Goal: Task Accomplishment & Management: Manage account settings

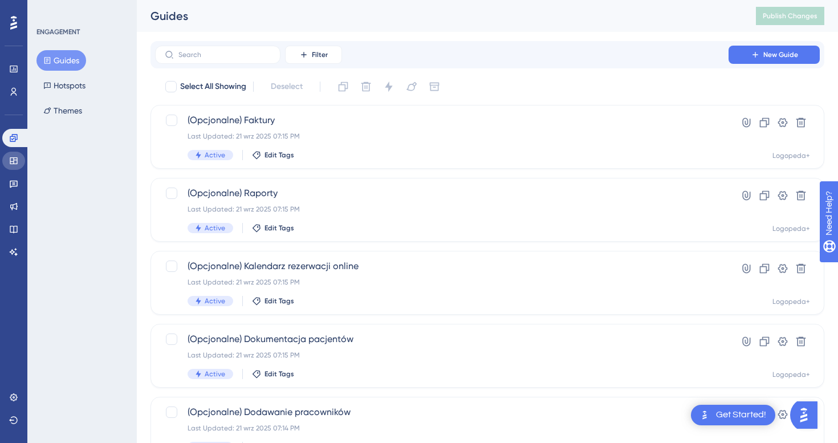
click at [10, 158] on icon at bounding box center [13, 160] width 7 height 7
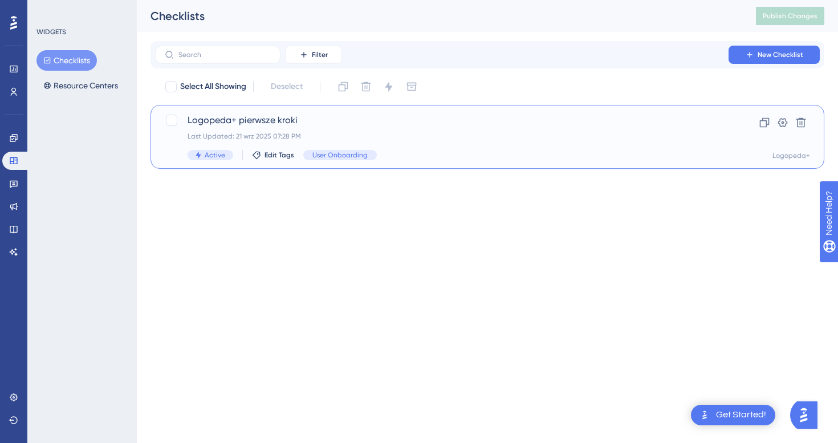
click at [472, 126] on span "Logopeda+ pierwsze kroki" at bounding box center [441, 120] width 508 height 14
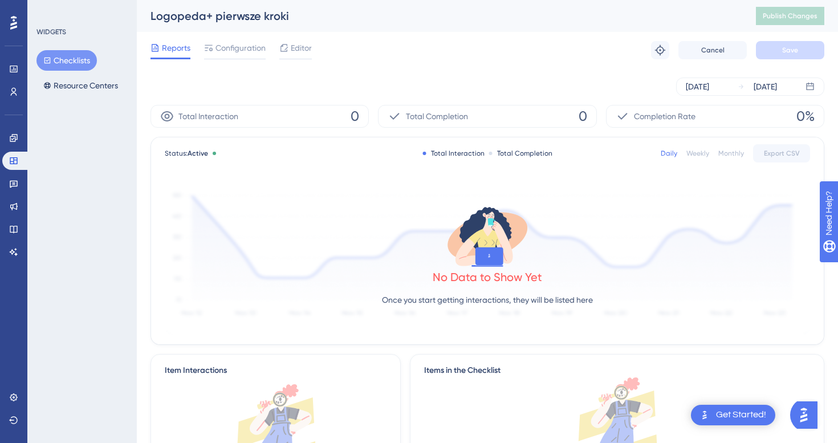
click at [198, 45] on div "Reports Configuration Editor" at bounding box center [230, 50] width 161 height 18
click at [255, 46] on span "Configuration" at bounding box center [240, 48] width 50 height 14
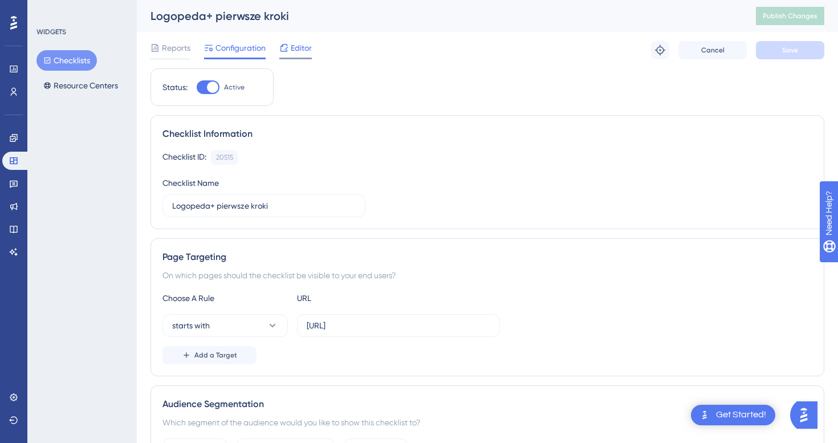
click at [287, 48] on icon at bounding box center [283, 47] width 9 height 9
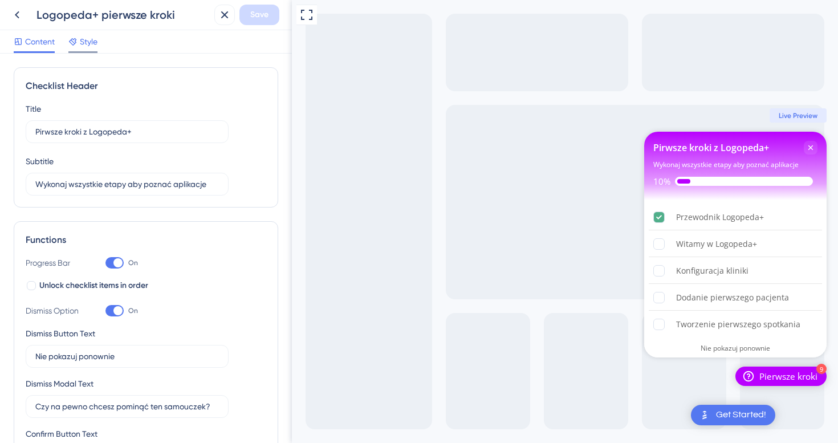
click at [85, 52] on div "Content Style" at bounding box center [146, 41] width 292 height 23
click at [86, 45] on span "Style" at bounding box center [89, 42] width 18 height 14
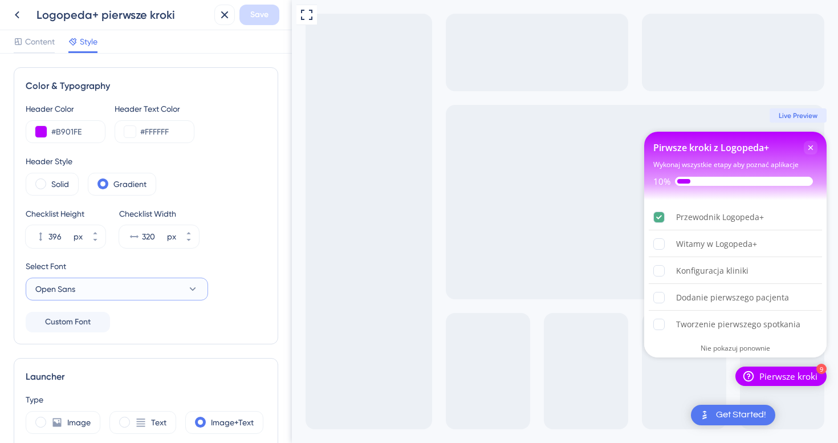
click at [133, 281] on button "Open Sans" at bounding box center [117, 288] width 182 height 23
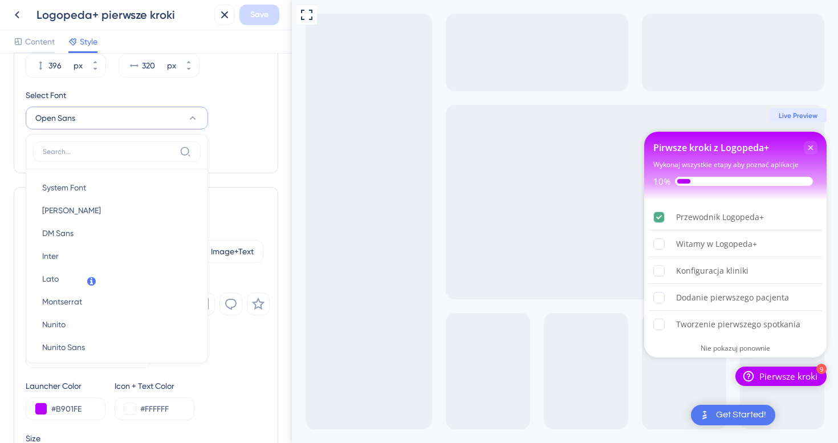
click at [234, 153] on div "Header Color #B901FE Header Text Color #FFFFFF Header Style Solid Gradient Chec…" at bounding box center [146, 46] width 240 height 230
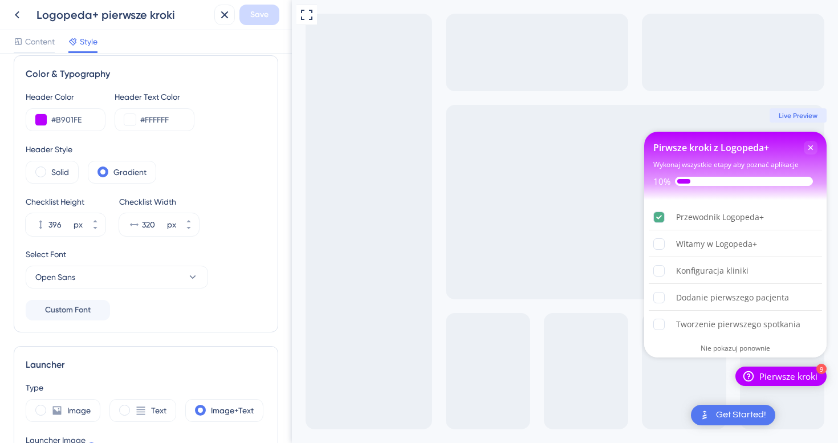
scroll to position [4, 0]
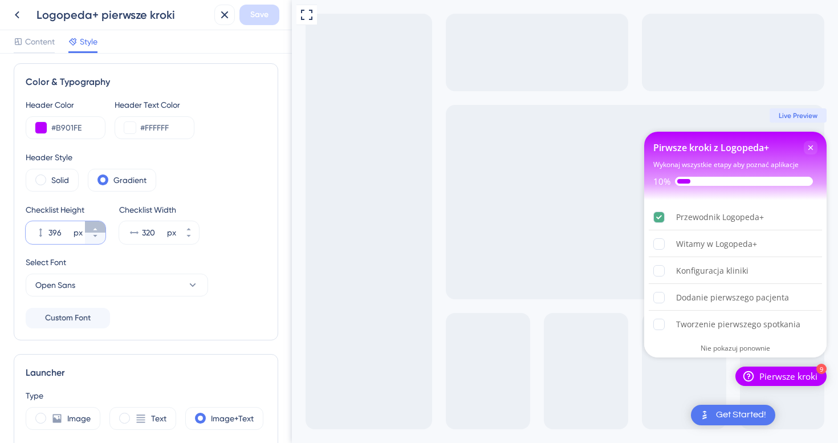
click at [95, 227] on icon at bounding box center [95, 229] width 7 height 7
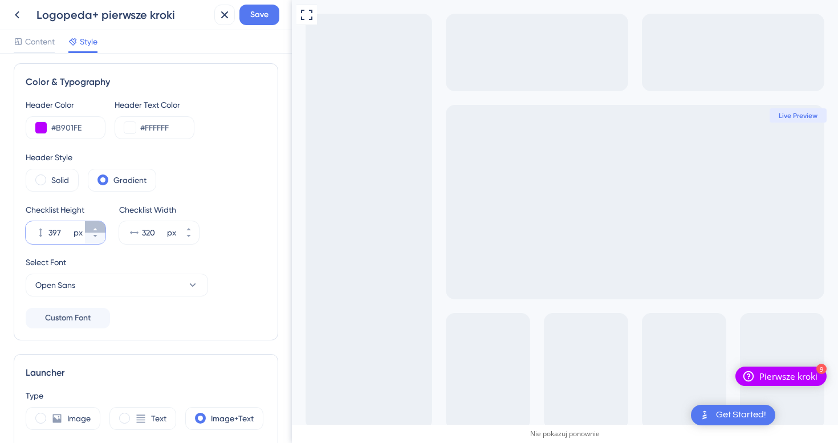
click at [95, 227] on icon at bounding box center [95, 229] width 7 height 7
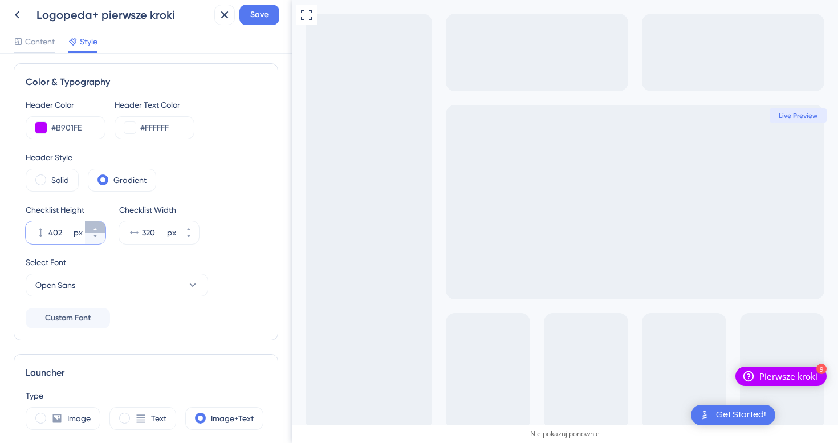
click at [95, 227] on icon at bounding box center [95, 229] width 7 height 7
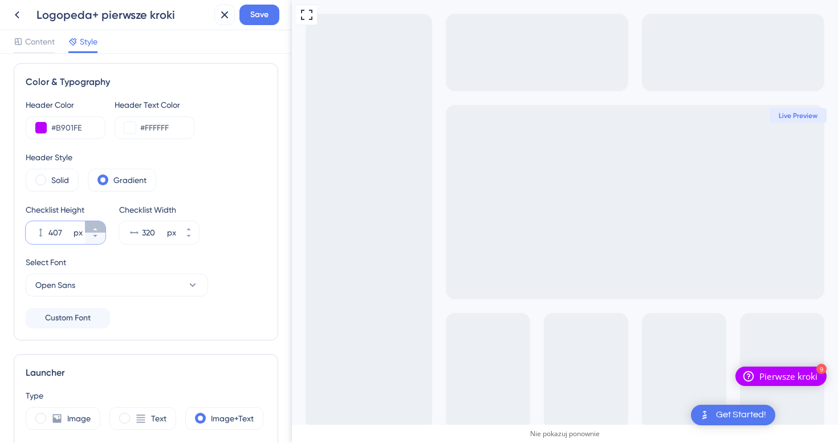
click at [95, 227] on icon at bounding box center [95, 229] width 7 height 7
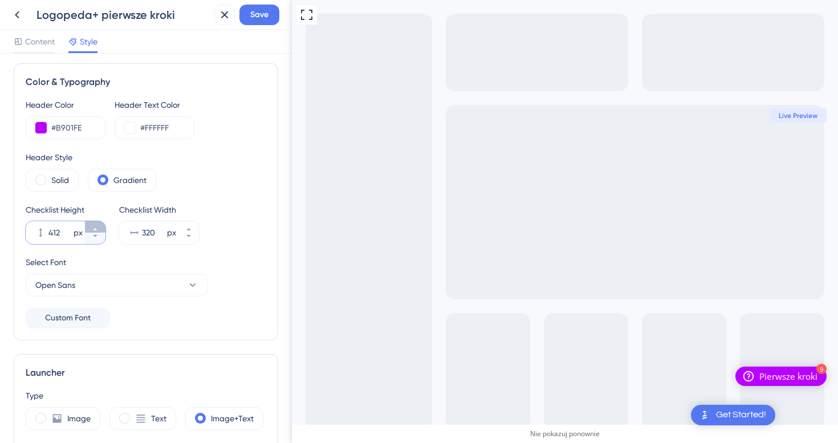
click at [95, 227] on icon at bounding box center [95, 229] width 7 height 7
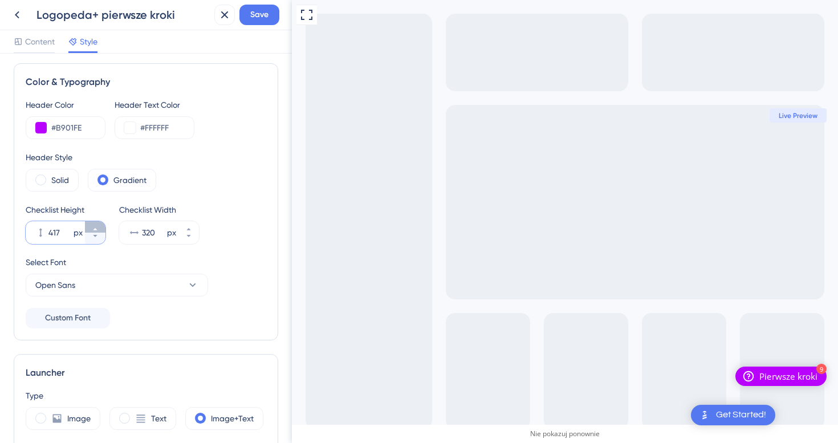
click at [95, 227] on icon at bounding box center [95, 229] width 7 height 7
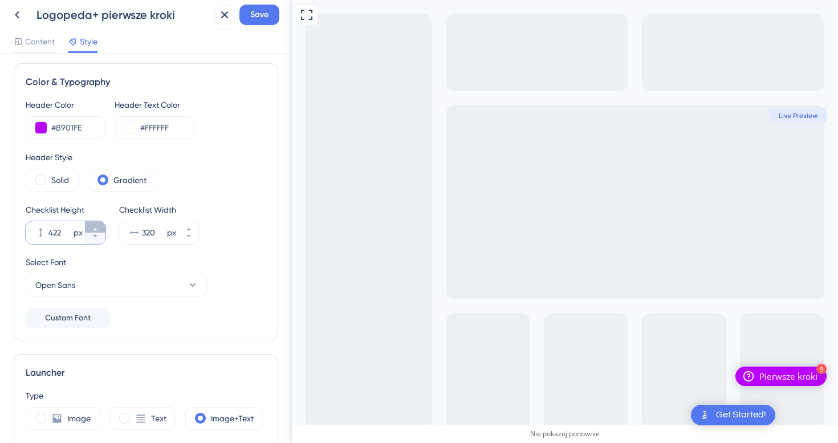
click at [95, 227] on icon at bounding box center [95, 229] width 7 height 7
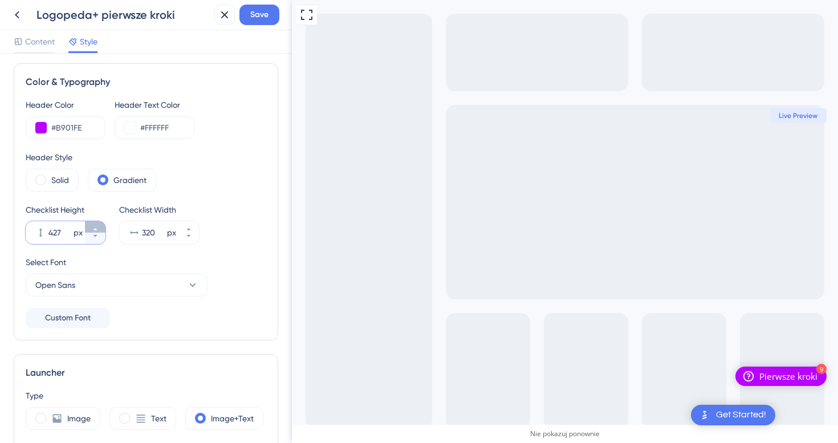
click at [95, 227] on icon at bounding box center [95, 229] width 7 height 7
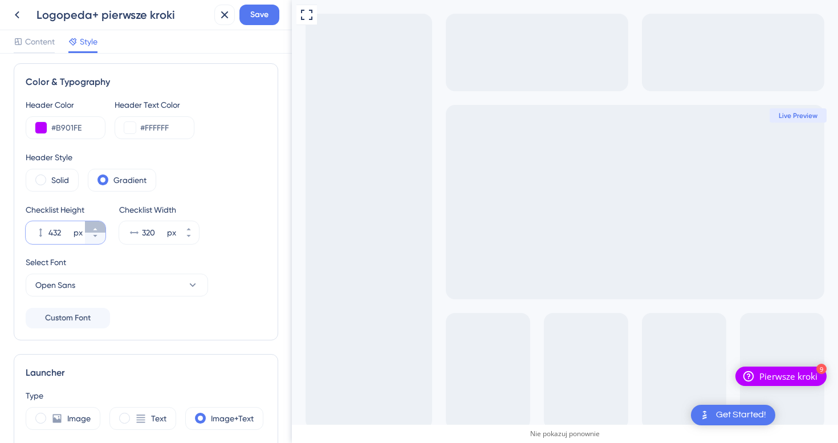
click at [95, 227] on icon at bounding box center [95, 229] width 7 height 7
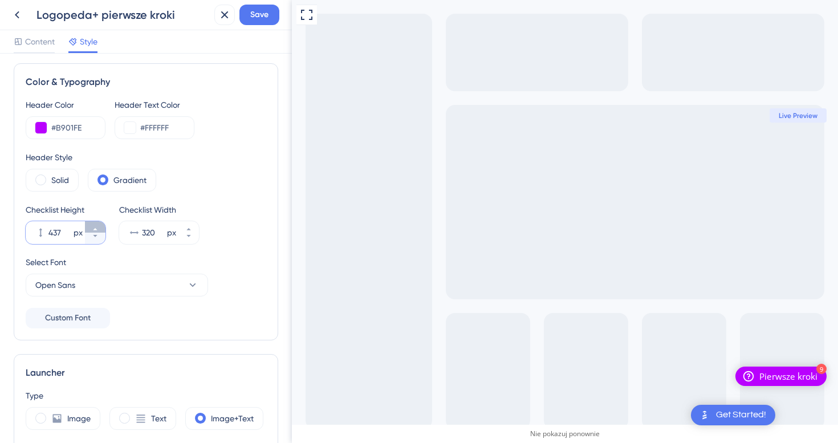
click at [95, 227] on icon at bounding box center [95, 229] width 7 height 7
type input "438"
click at [198, 160] on div "Header Style" at bounding box center [146, 157] width 240 height 14
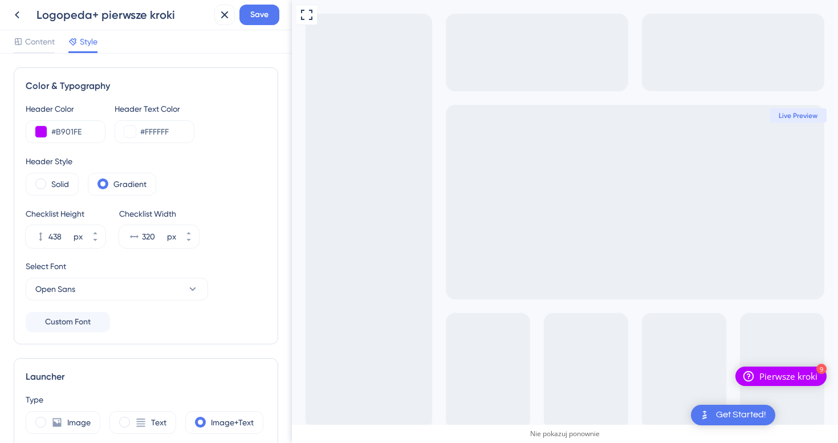
click at [22, 184] on div "Color & Typography Header Color #B901FE Header Text Color #FFFFFF Header Style …" at bounding box center [146, 205] width 264 height 277
click at [43, 184] on span at bounding box center [40, 183] width 11 height 11
click at [50, 180] on input "radio" at bounding box center [50, 180] width 0 height 0
click at [109, 176] on div "Gradient" at bounding box center [122, 184] width 68 height 23
click at [48, 177] on div "Solid" at bounding box center [52, 184] width 53 height 23
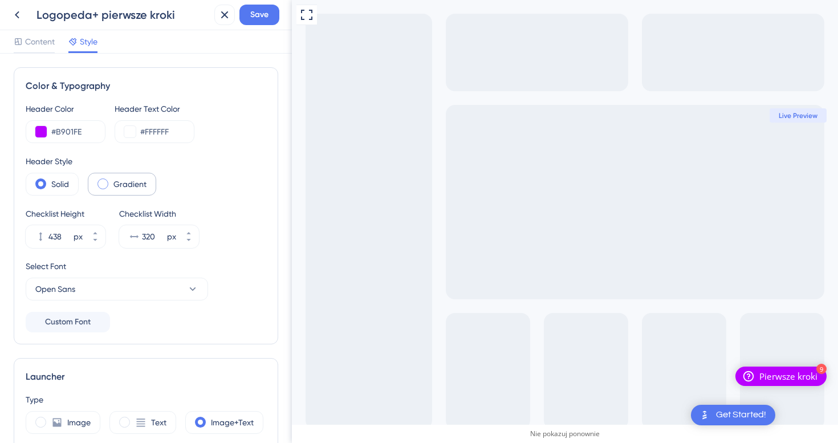
click at [112, 181] on div "Gradient" at bounding box center [122, 184] width 68 height 23
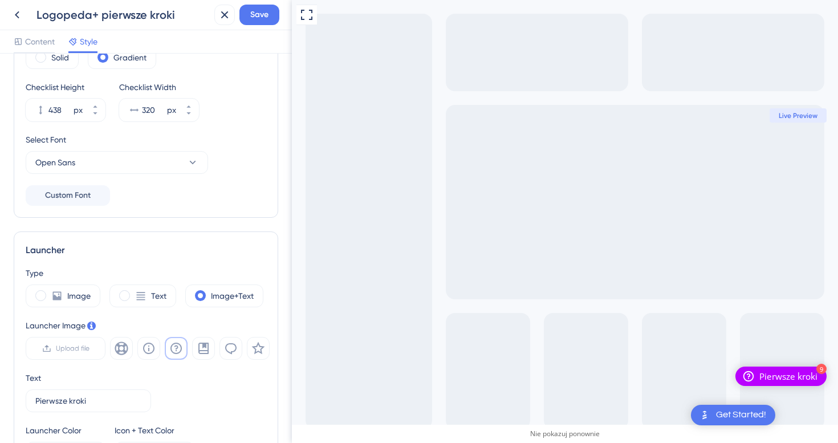
scroll to position [127, 0]
click at [66, 300] on div "Image" at bounding box center [63, 295] width 75 height 23
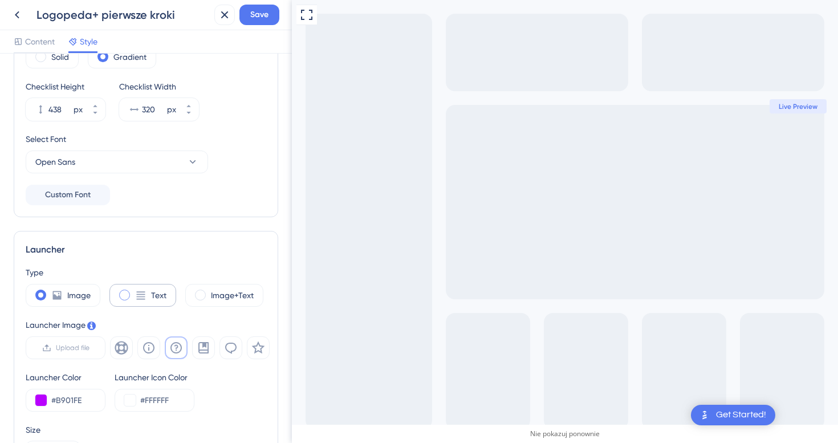
click at [160, 285] on div "Text" at bounding box center [142, 295] width 67 height 23
type input "34"
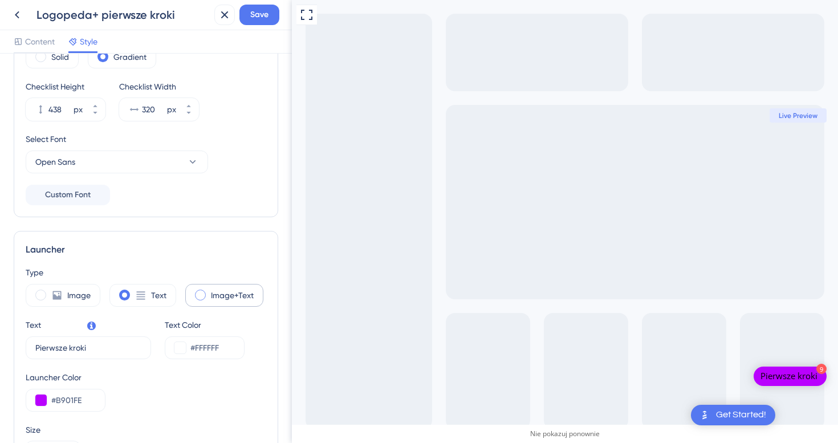
click at [201, 291] on span at bounding box center [200, 294] width 11 height 11
click at [209, 291] on input "radio" at bounding box center [209, 291] width 0 height 0
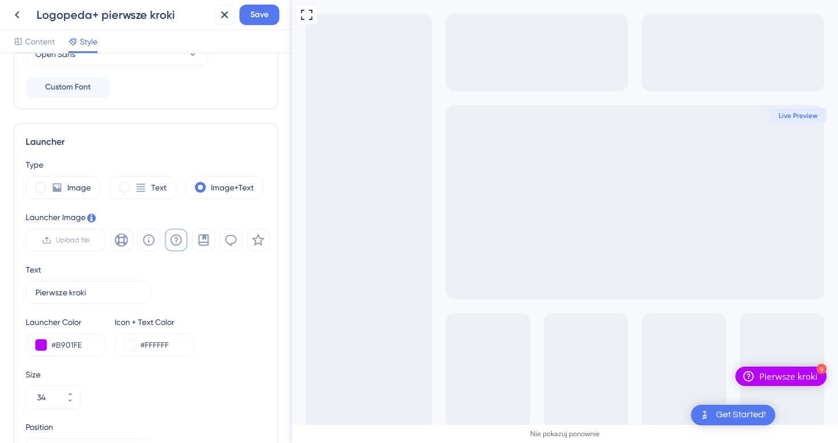
scroll to position [0, 0]
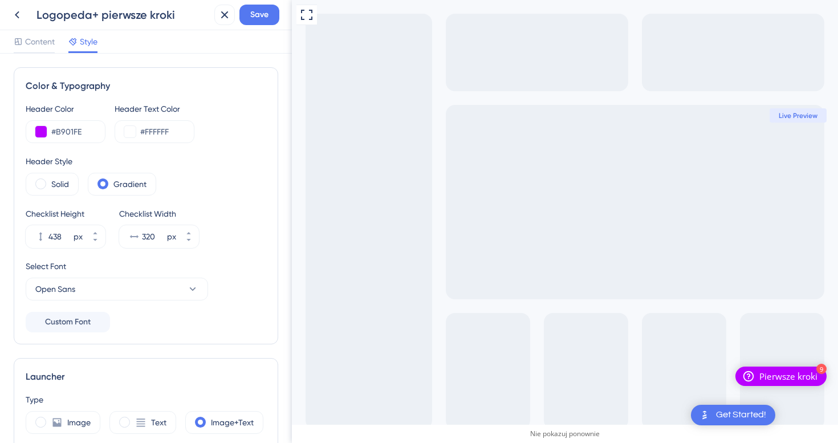
click at [789, 375] on div "Pierwsze kroki" at bounding box center [788, 375] width 58 height 11
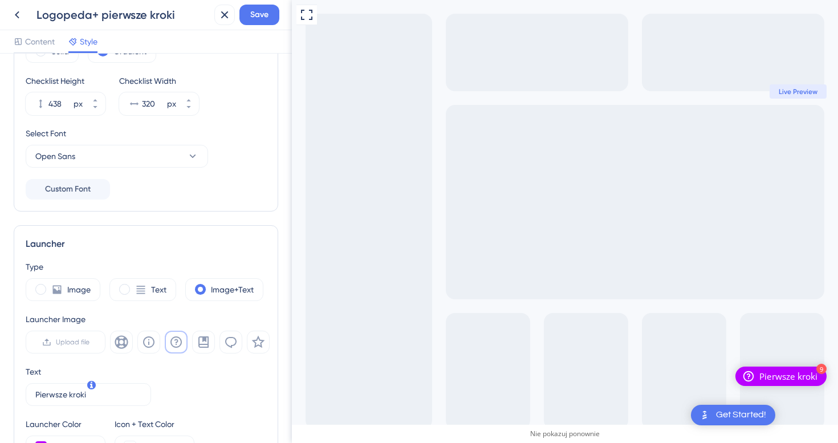
scroll to position [7, 0]
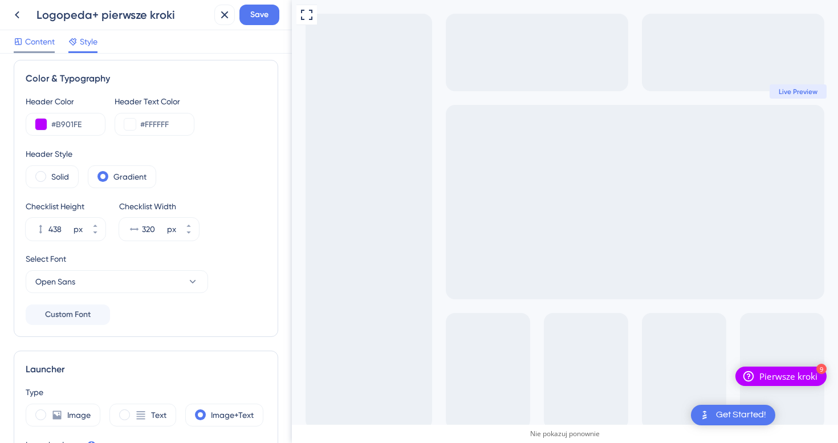
click at [40, 38] on span "Content" at bounding box center [40, 42] width 30 height 14
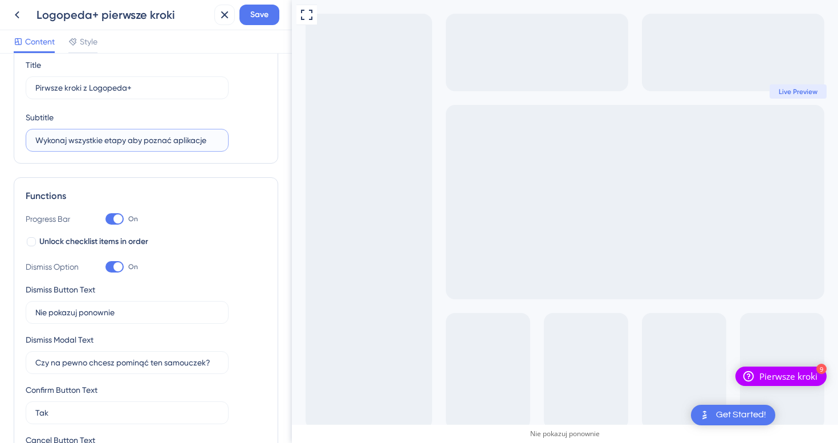
click at [108, 143] on input "Wykonaj wszystkie etapy aby poznać aplikacje" at bounding box center [126, 140] width 183 height 13
type input "Wykonaj wszystkie kroki aby poznać aplikacje"
click at [227, 141] on label "Wykonaj wszystkie kroki aby poznać aplikacje" at bounding box center [127, 140] width 203 height 23
click at [219, 141] on input "Wykonaj wszystkie kroki aby poznać aplikacje" at bounding box center [126, 140] width 183 height 13
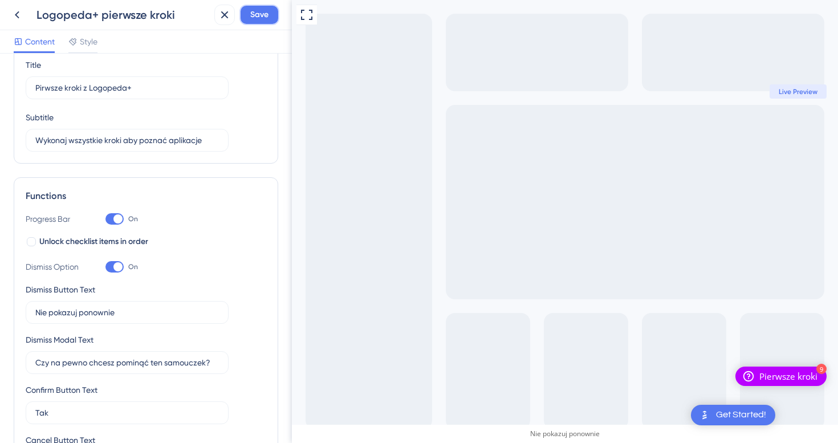
click at [266, 10] on span "Save" at bounding box center [259, 15] width 18 height 14
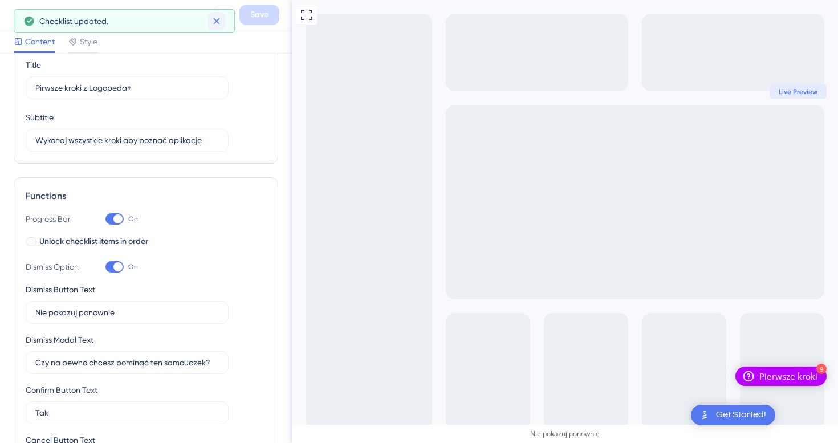
click at [223, 18] on button at bounding box center [216, 21] width 18 height 18
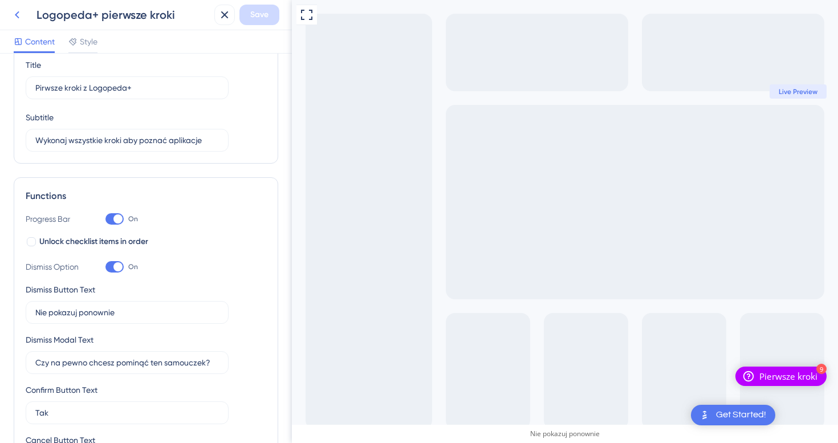
click at [14, 13] on icon at bounding box center [17, 15] width 14 height 14
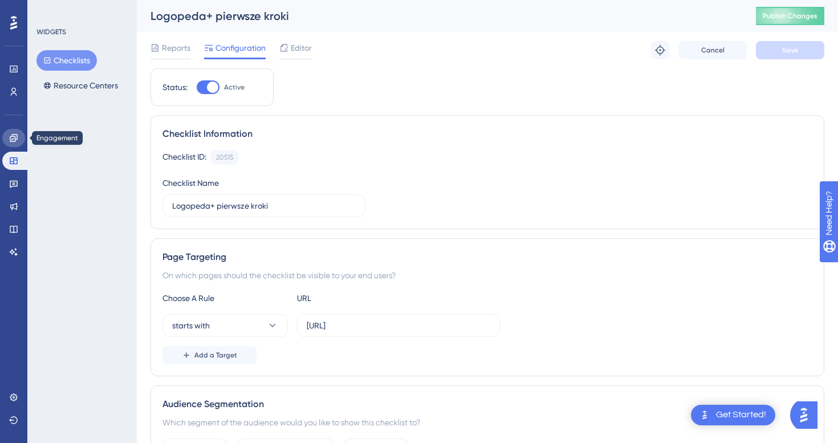
click at [10, 140] on icon at bounding box center [13, 137] width 7 height 7
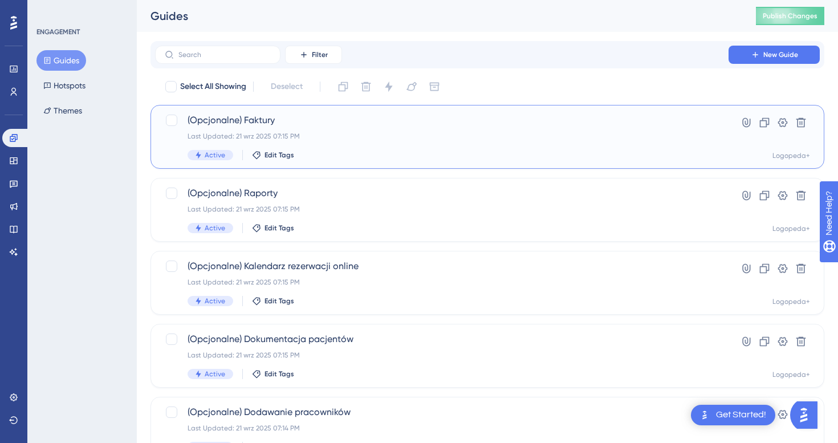
click at [393, 162] on div "(Opcjonalne) Faktury Last Updated: 21 wrz 2025 07:15 PM Active Edit Tags Hyperl…" at bounding box center [486, 137] width 673 height 64
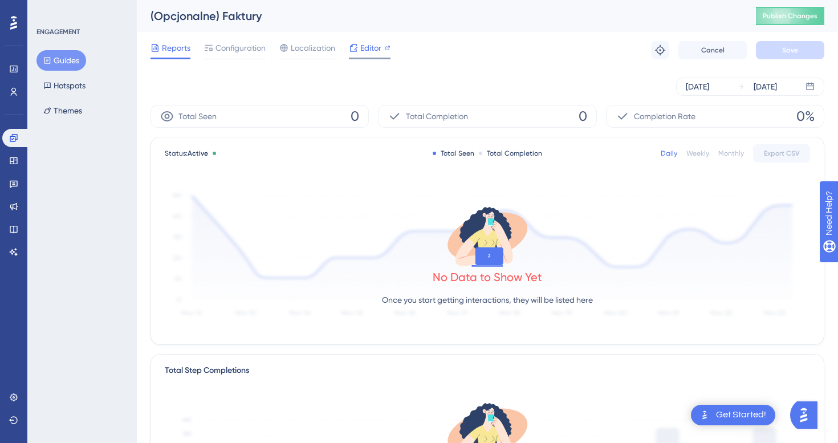
click at [364, 49] on span "Editor" at bounding box center [370, 48] width 21 height 14
click at [227, 45] on span "Configuration" at bounding box center [240, 48] width 50 height 14
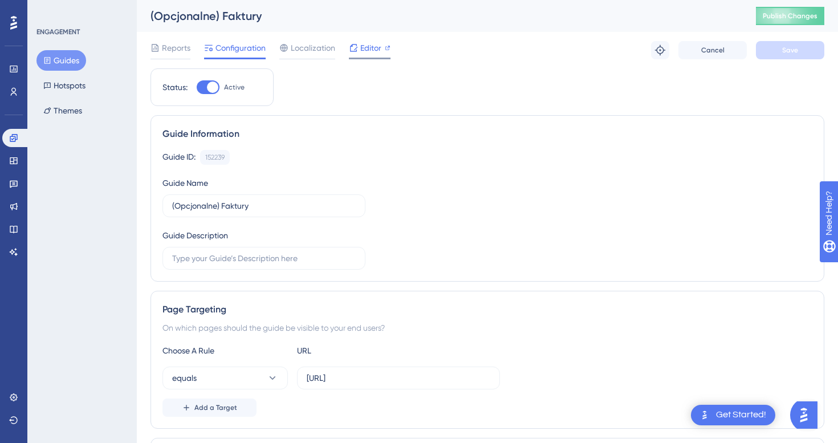
click at [353, 51] on icon at bounding box center [353, 47] width 9 height 9
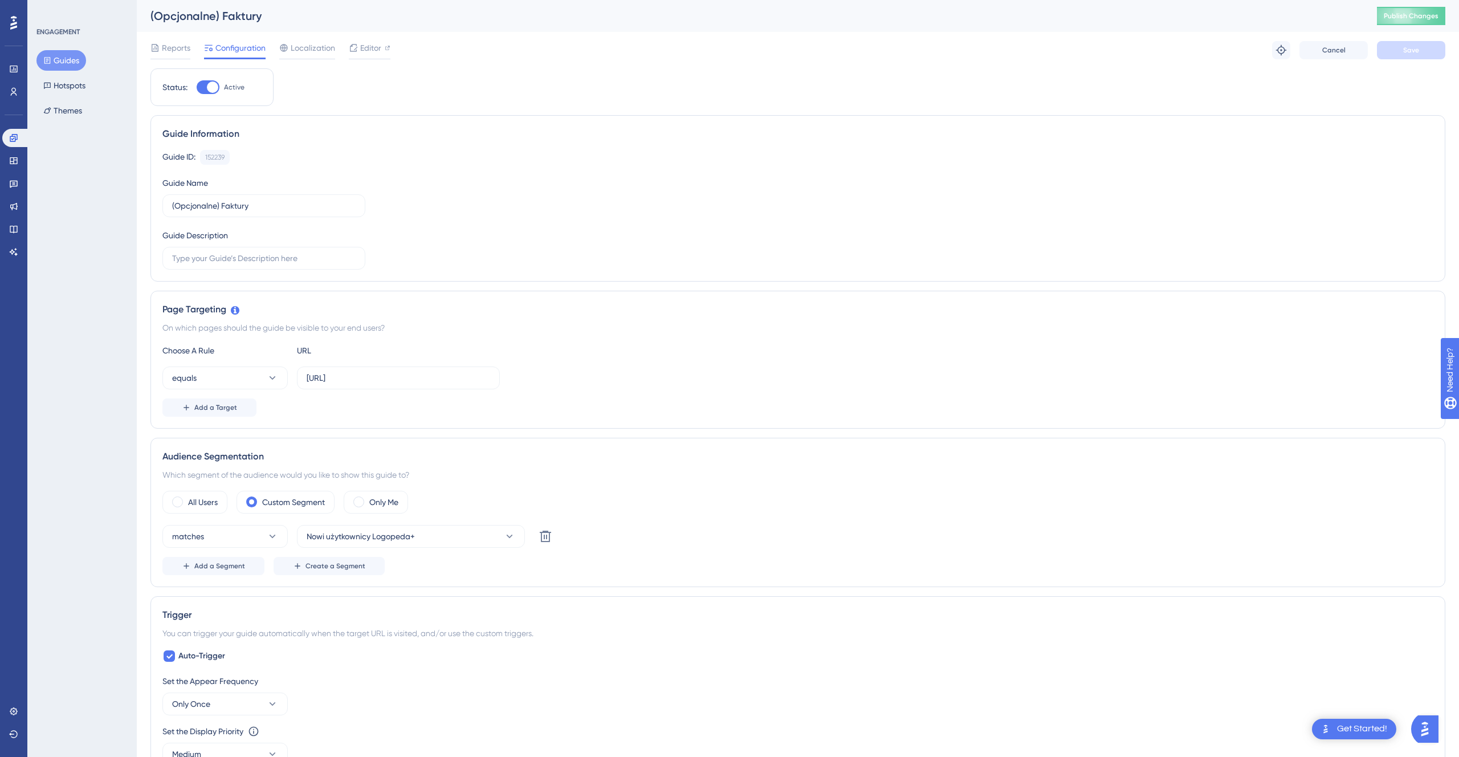
click at [72, 62] on button "Guides" at bounding box center [61, 60] width 50 height 21
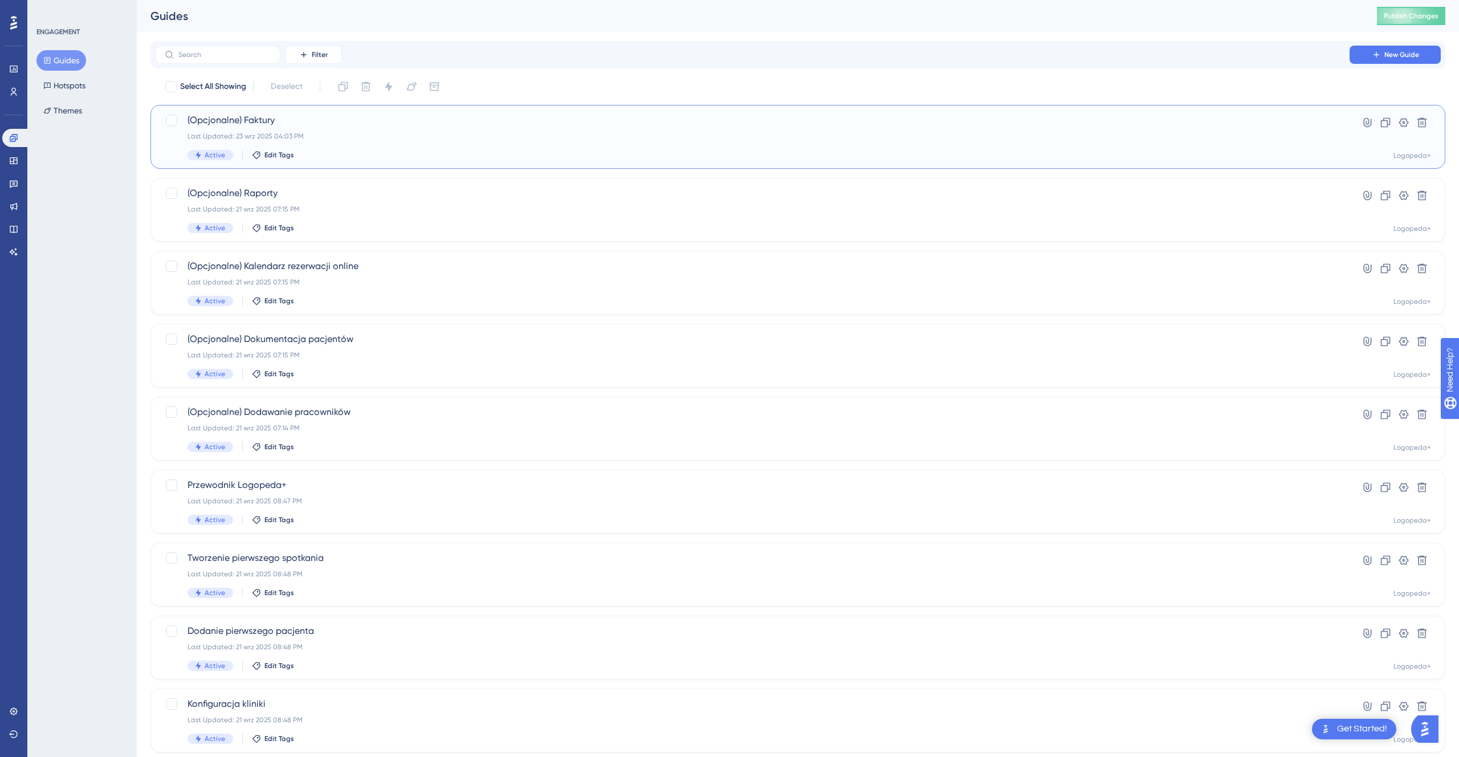
click at [344, 129] on div "(Opcjonalne) Faktury Last Updated: 23 wrz 2025 04:03 PM Active Edit Tags" at bounding box center [751, 136] width 1129 height 47
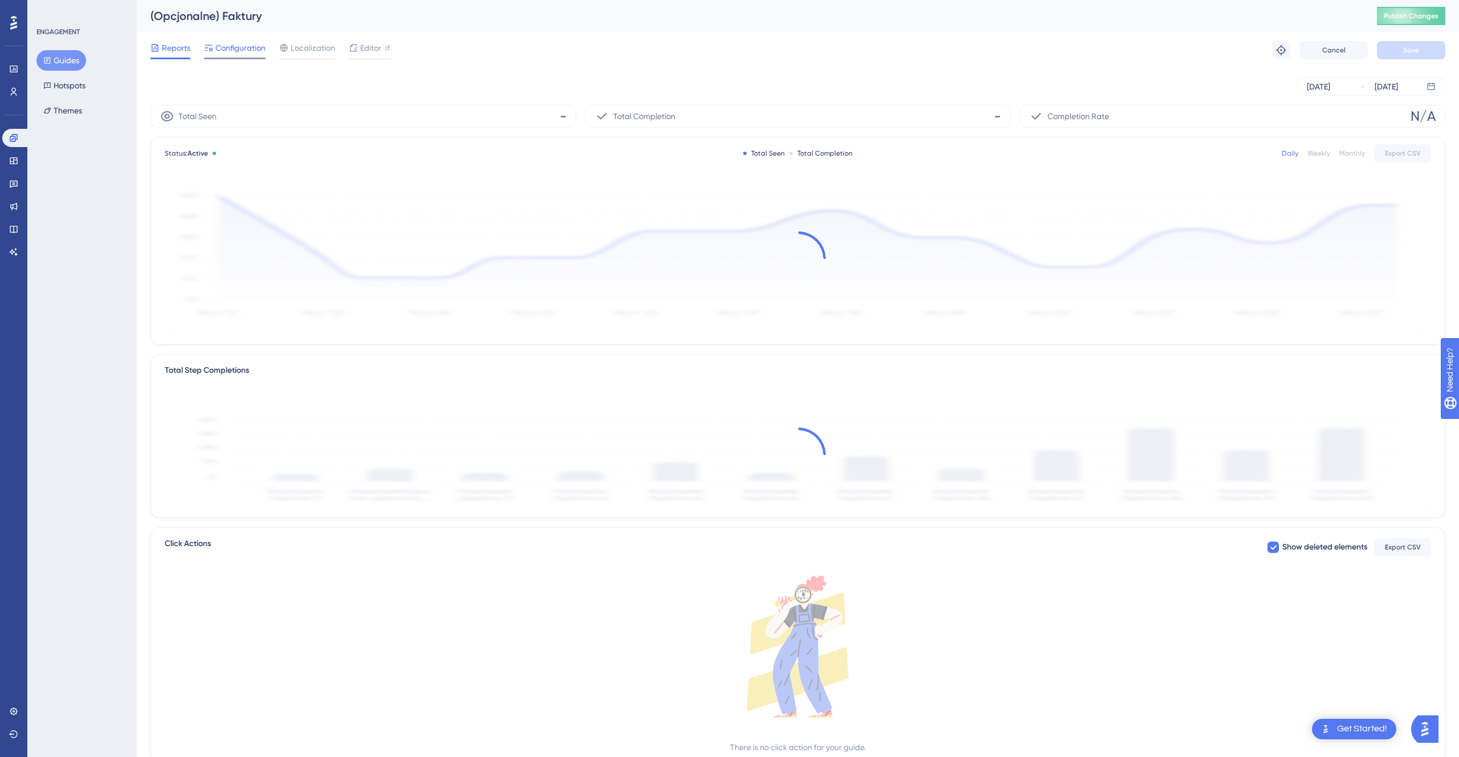
click at [255, 51] on span "Configuration" at bounding box center [240, 48] width 50 height 14
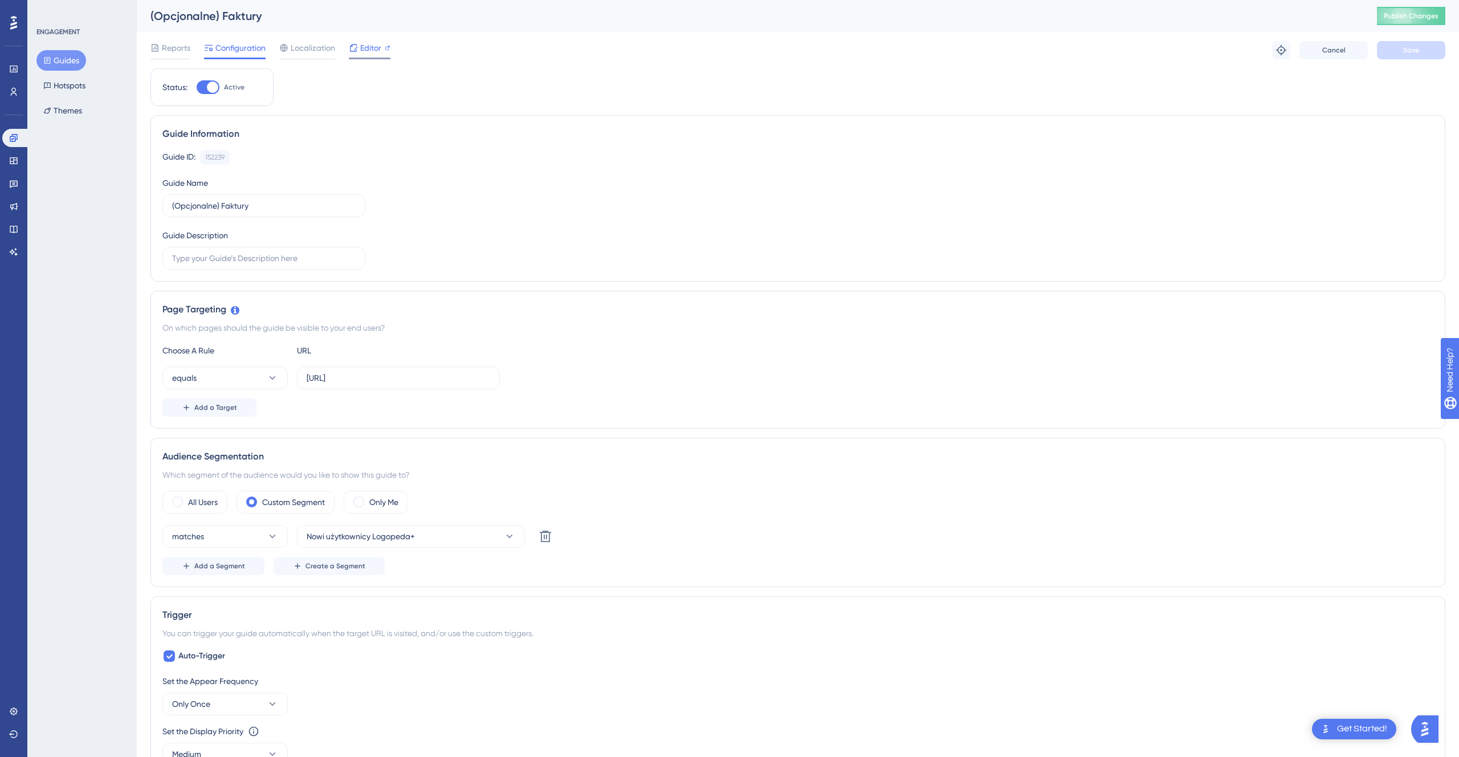
click at [366, 56] on div "Editor" at bounding box center [370, 50] width 42 height 18
click at [70, 105] on button "Themes" at bounding box center [62, 110] width 52 height 21
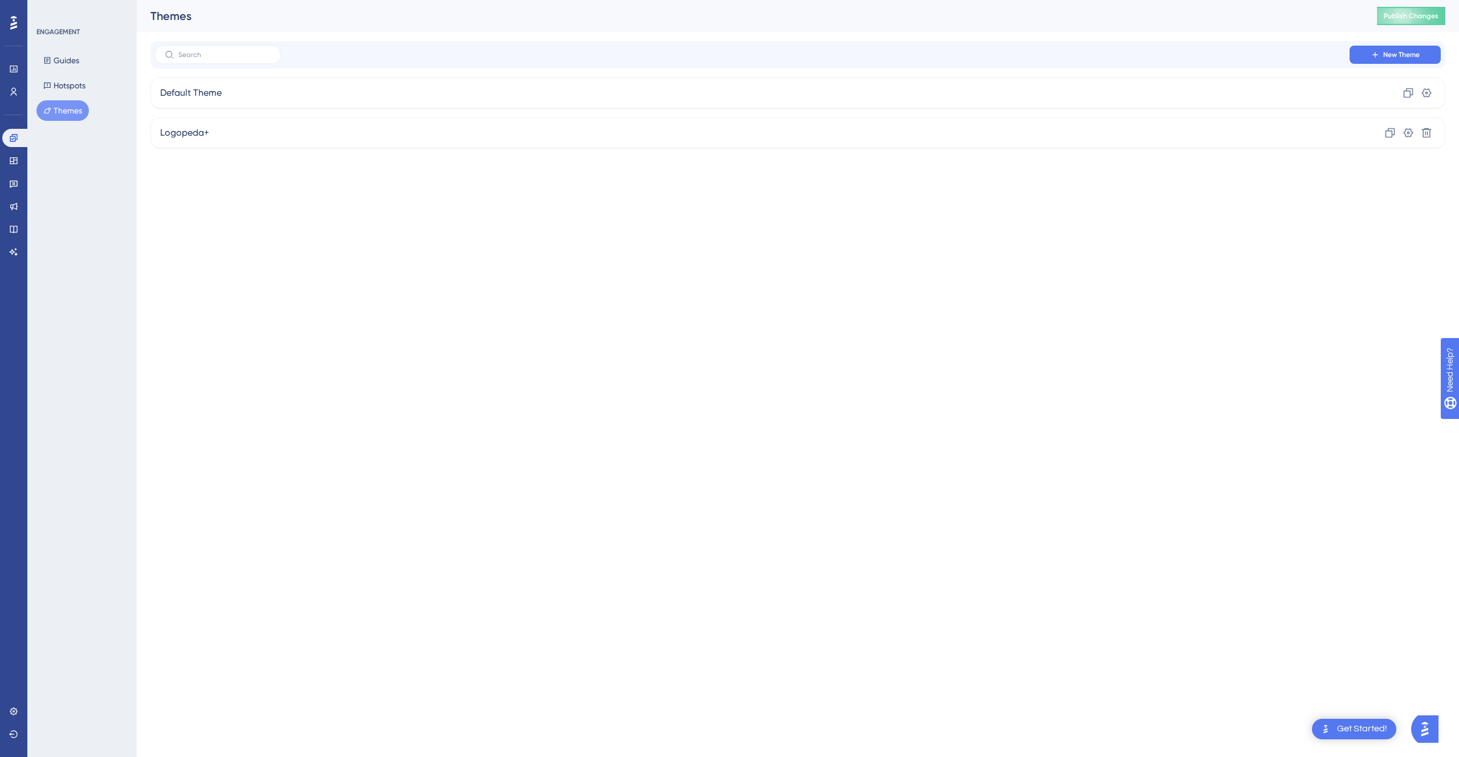
click at [341, 152] on div "Performance Users Engagement Widgets Feedback Product Updates Knowledge Base AI…" at bounding box center [798, 83] width 1322 height 166
click at [352, 138] on div "Logopeda+ Clone Settings Delete" at bounding box center [797, 132] width 1294 height 31
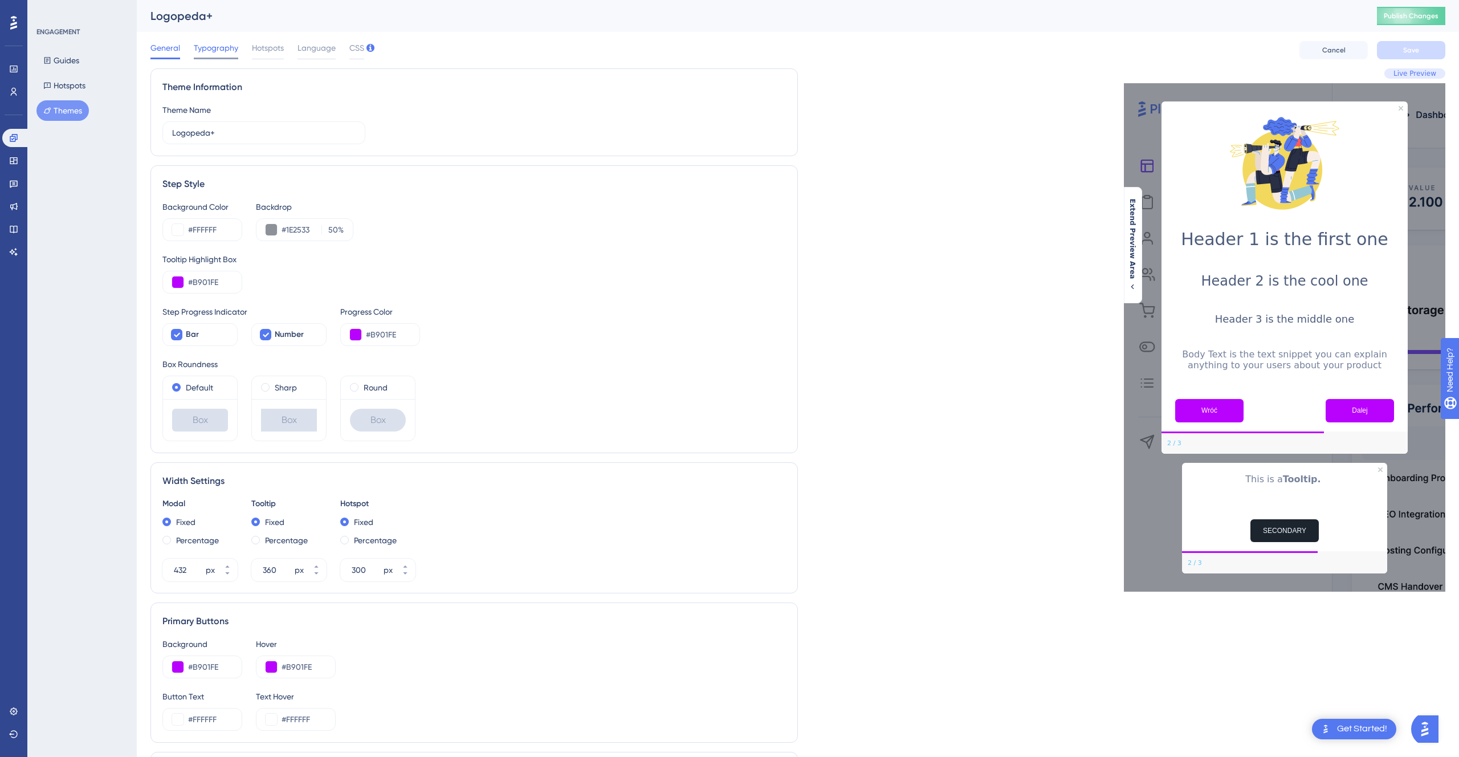
click at [206, 54] on span "Typography" at bounding box center [216, 48] width 44 height 14
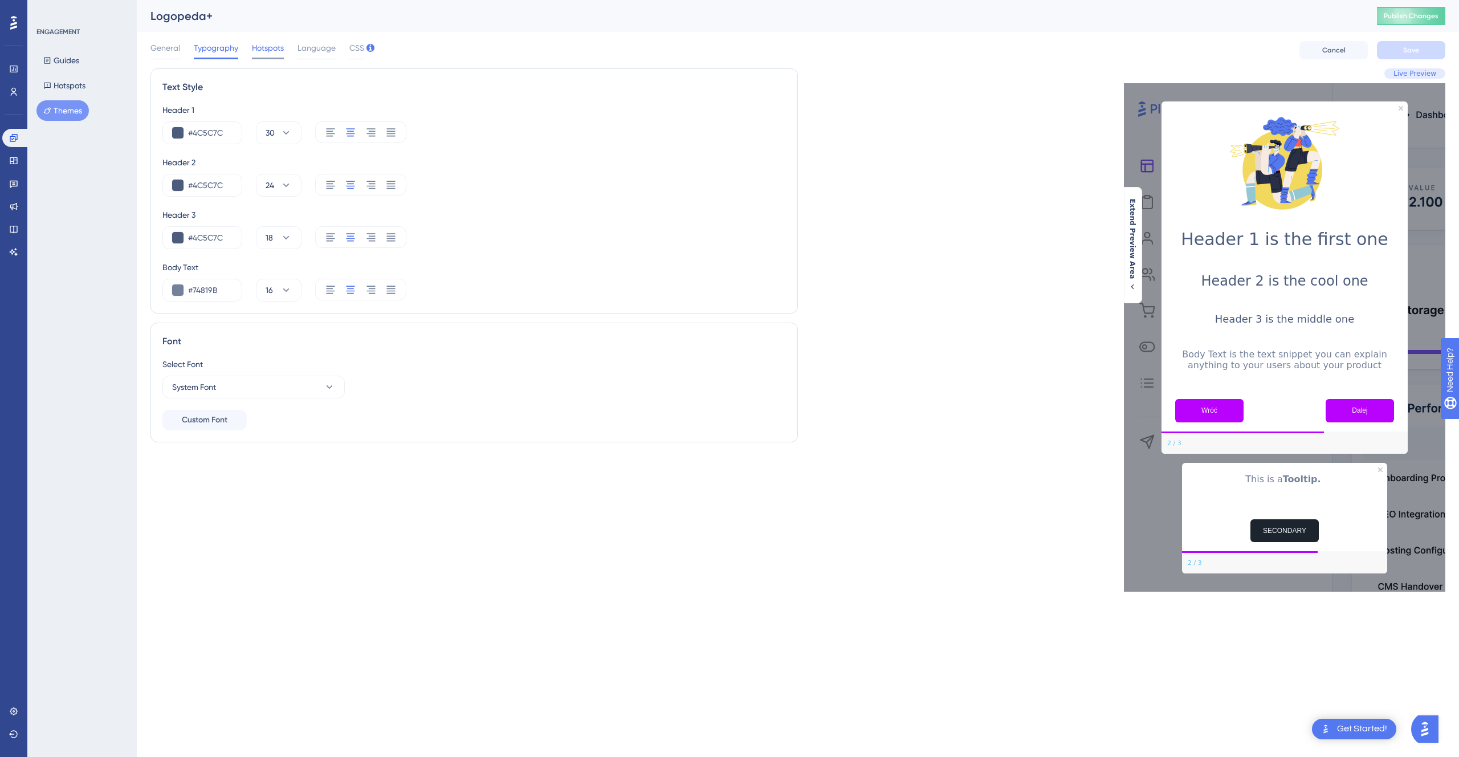
click at [279, 48] on span "Hotspots" at bounding box center [268, 48] width 32 height 14
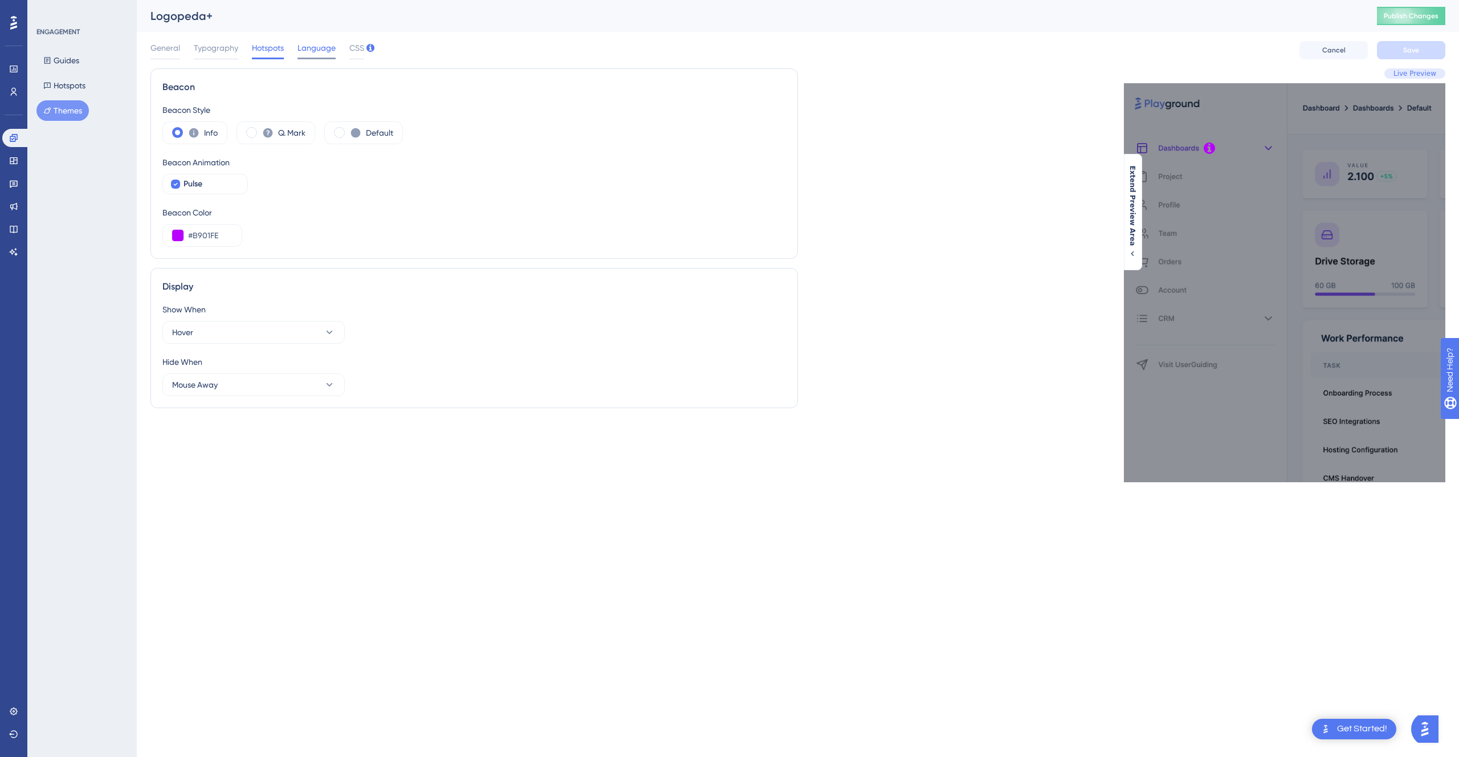
click at [312, 48] on span "Language" at bounding box center [316, 48] width 38 height 14
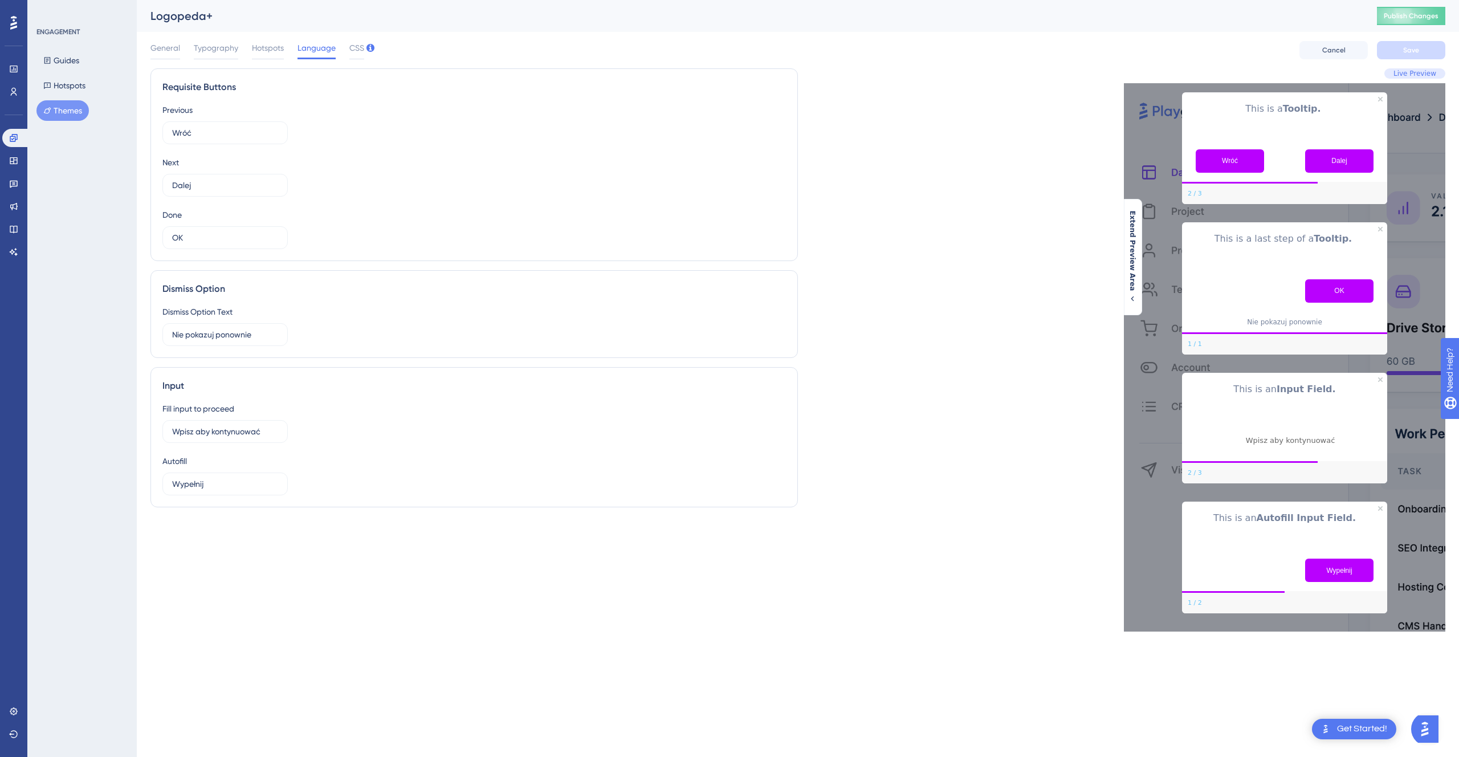
click at [239, 55] on div "General Typography Hotspots Language CSS" at bounding box center [257, 50] width 214 height 18
click at [229, 47] on span "Typography" at bounding box center [216, 48] width 44 height 14
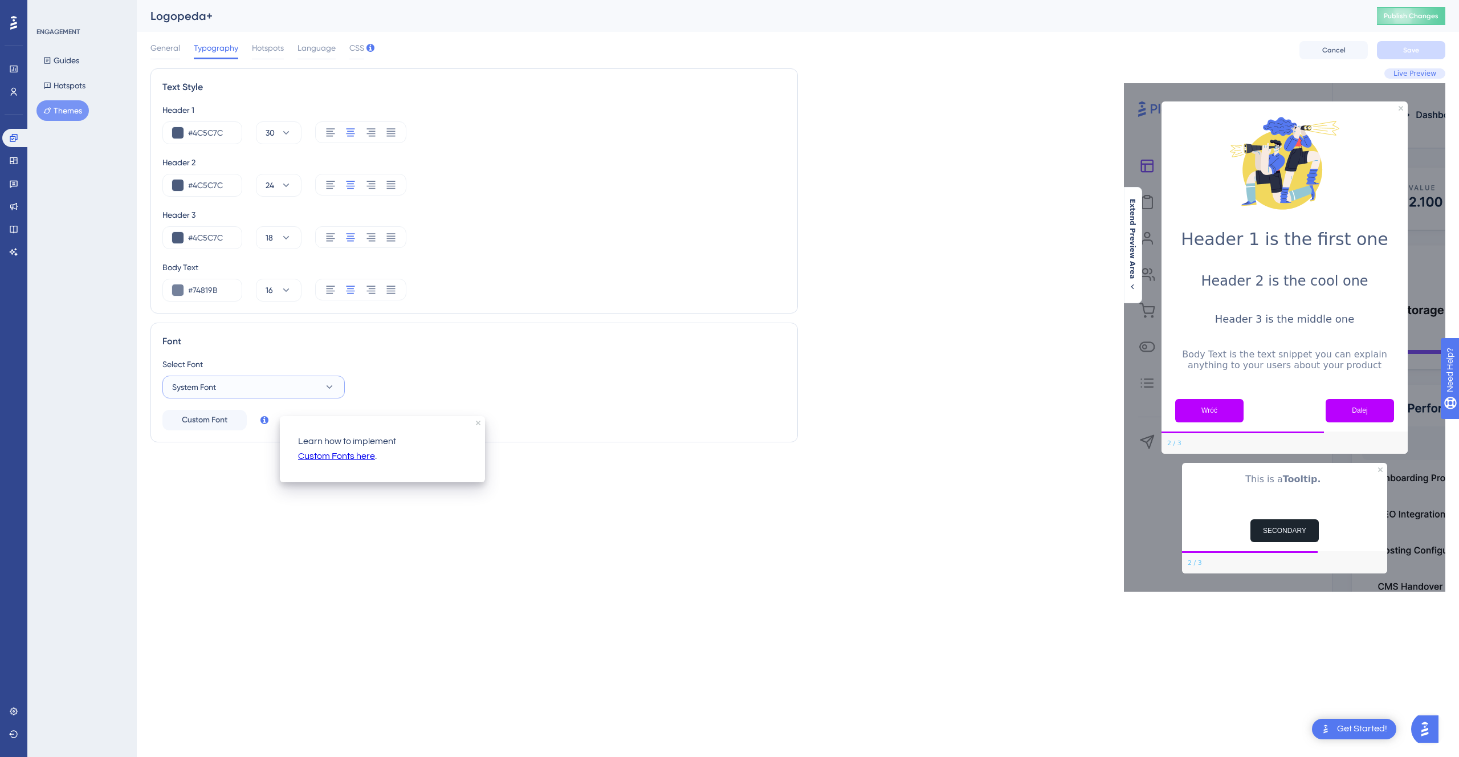
click at [277, 383] on button "System Font" at bounding box center [253, 386] width 182 height 23
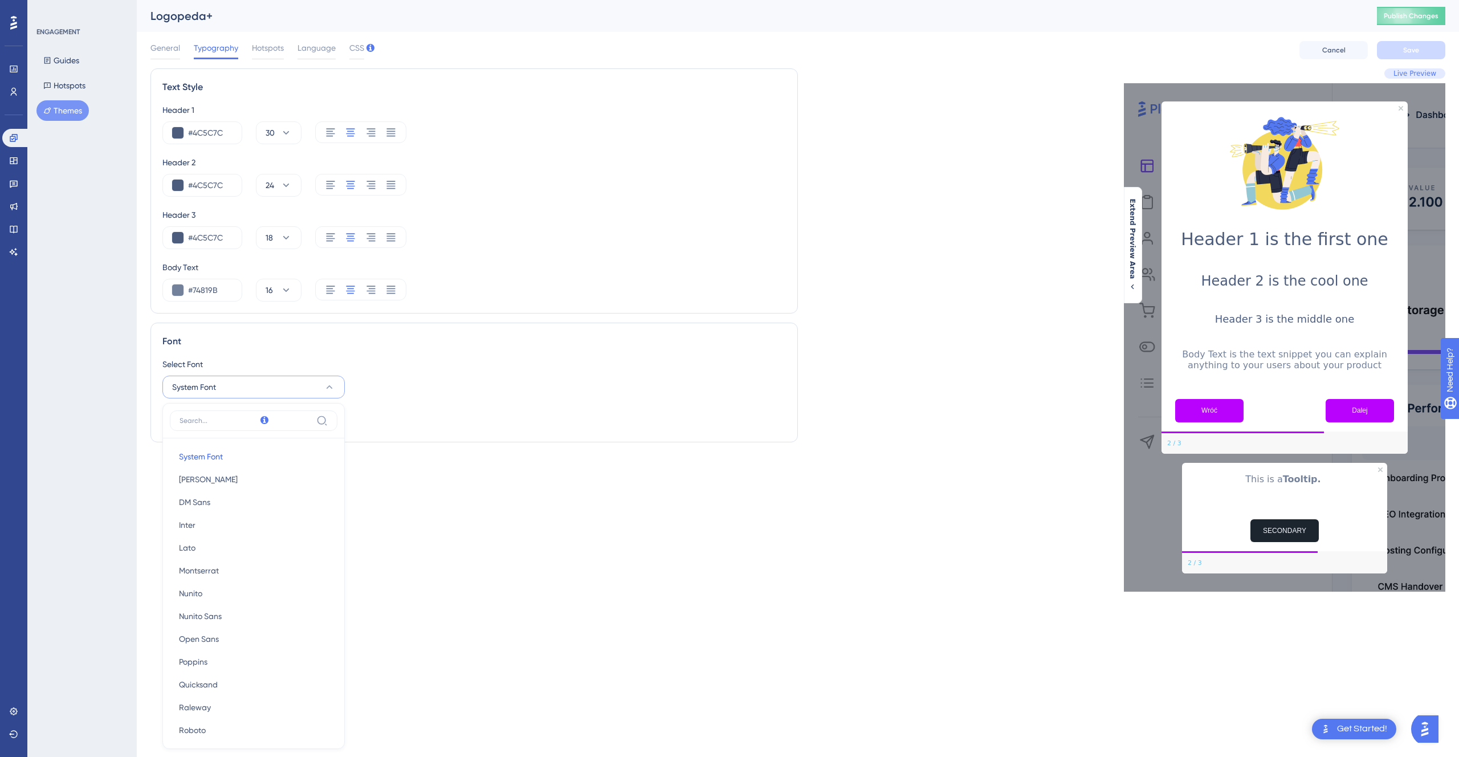
scroll to position [23, 0]
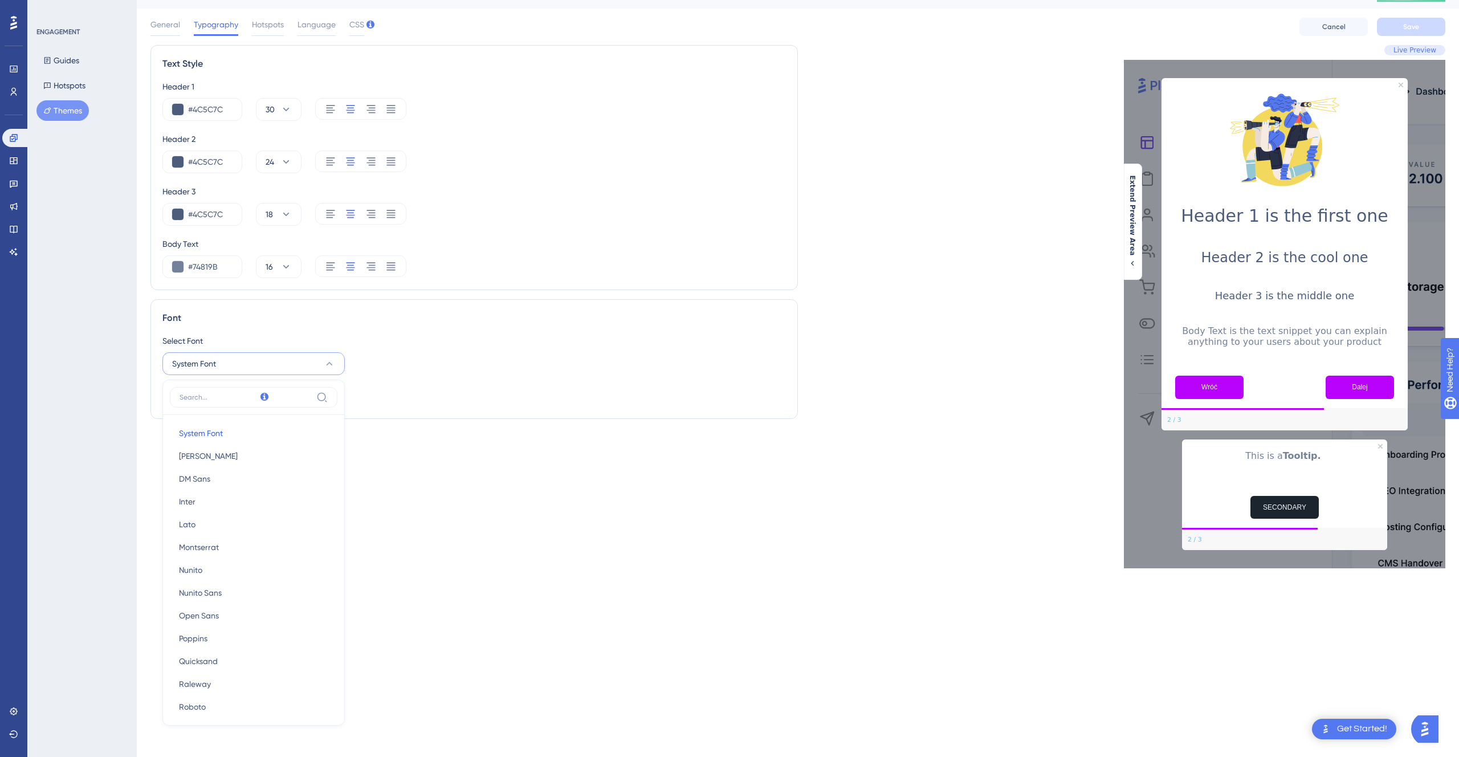
click at [397, 347] on div "Select Font" at bounding box center [473, 341] width 623 height 14
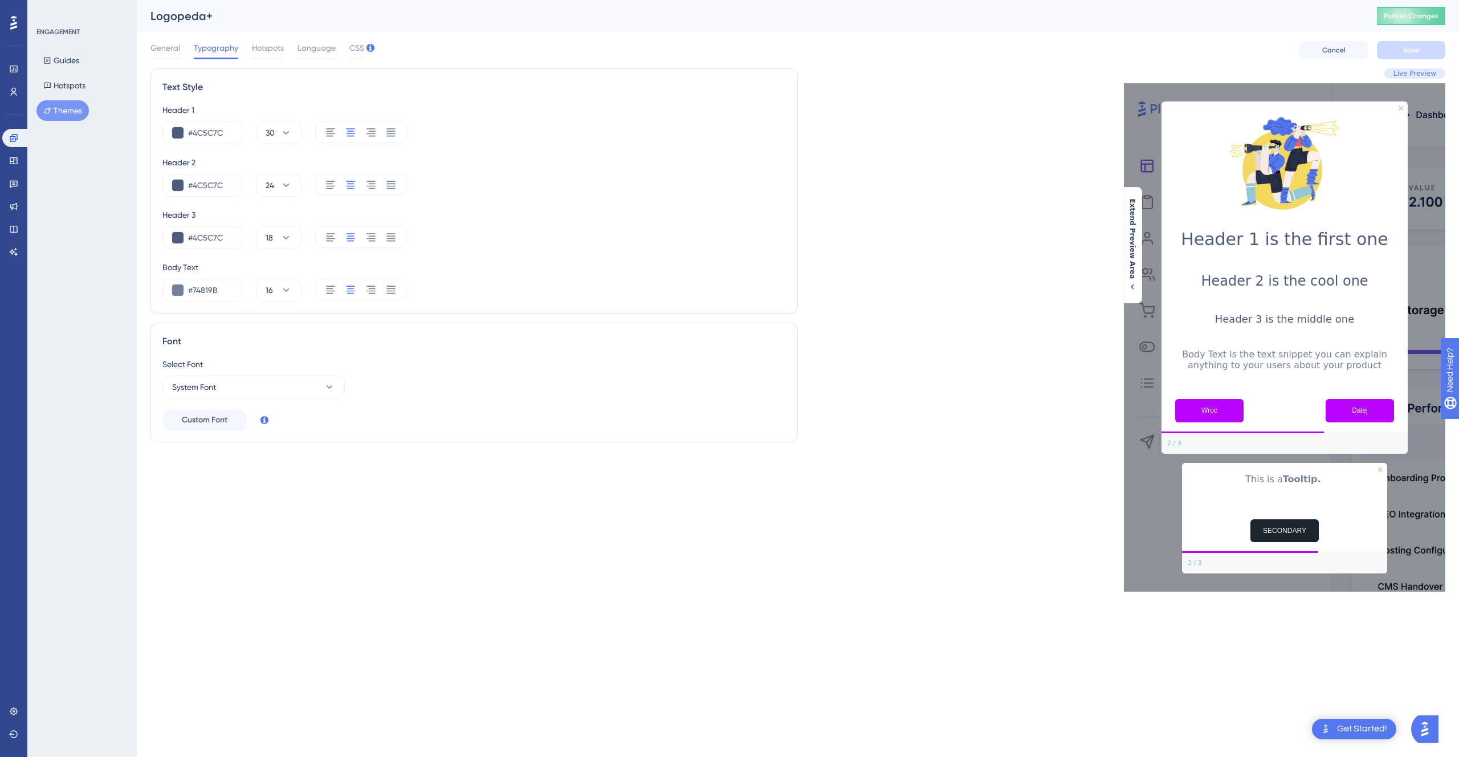
click at [171, 40] on div "General Typography Hotspots Language CSS Cancel Save" at bounding box center [797, 50] width 1294 height 36
click at [168, 50] on span "General" at bounding box center [165, 48] width 30 height 14
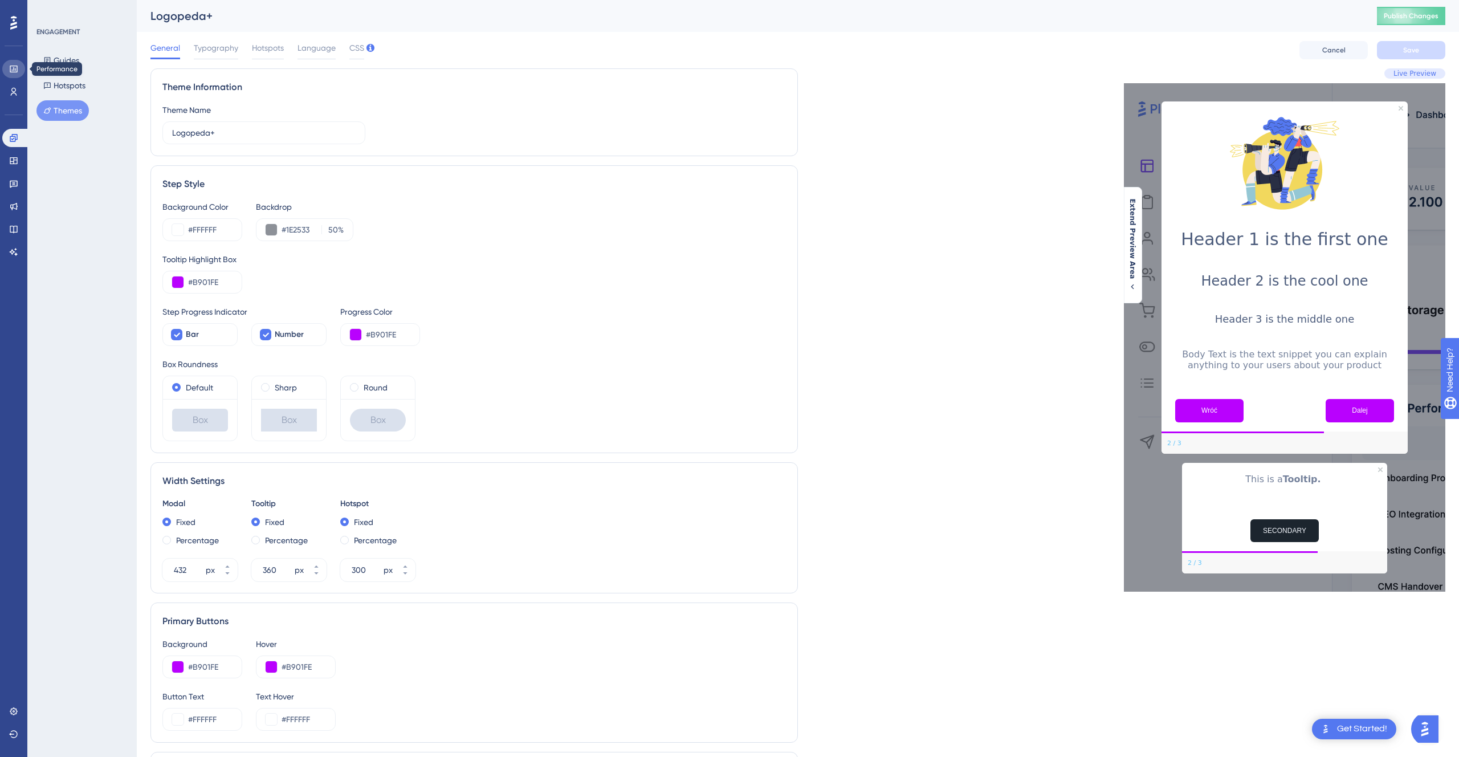
click at [14, 72] on icon at bounding box center [13, 69] width 7 height 7
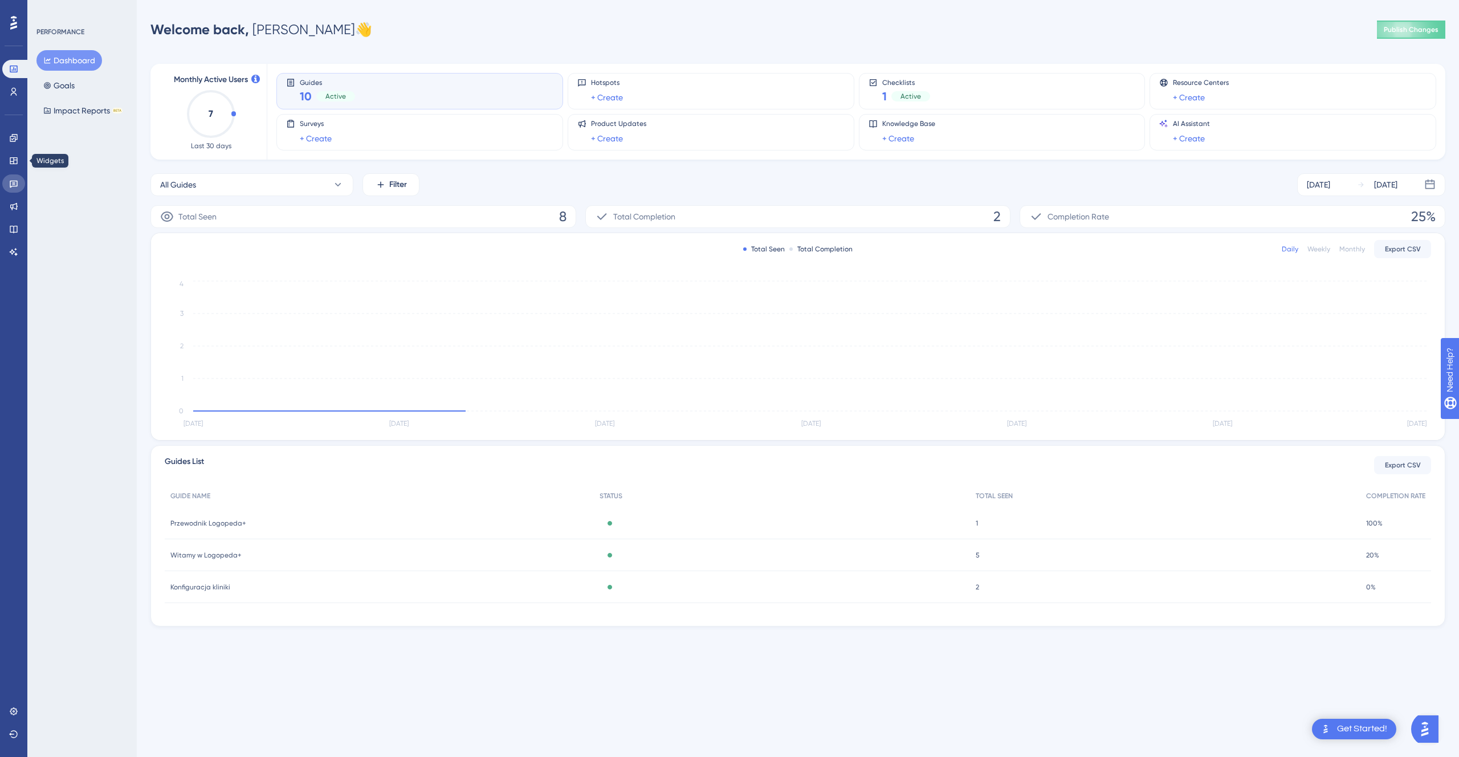
click at [9, 174] on link at bounding box center [13, 183] width 23 height 18
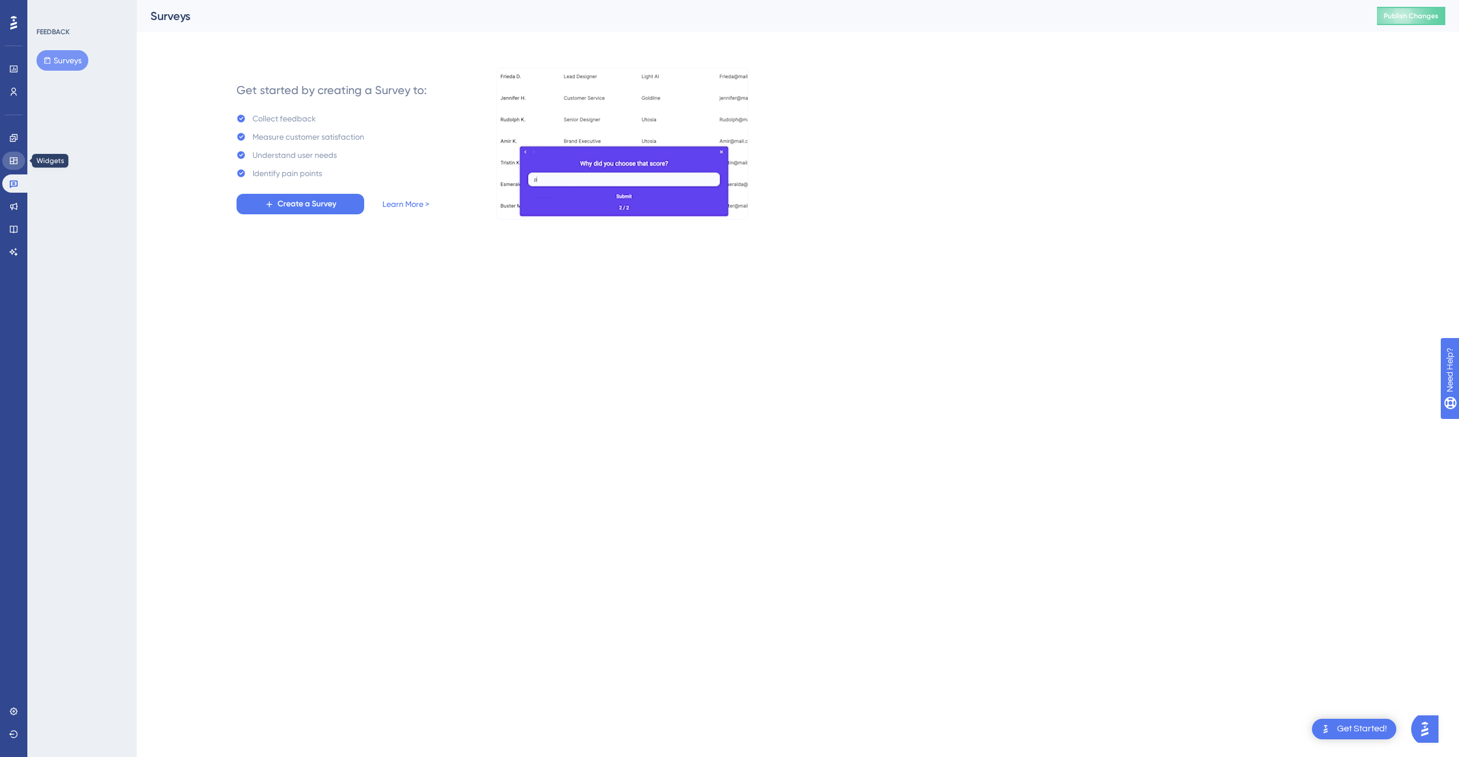
click at [9, 164] on icon at bounding box center [13, 160] width 9 height 9
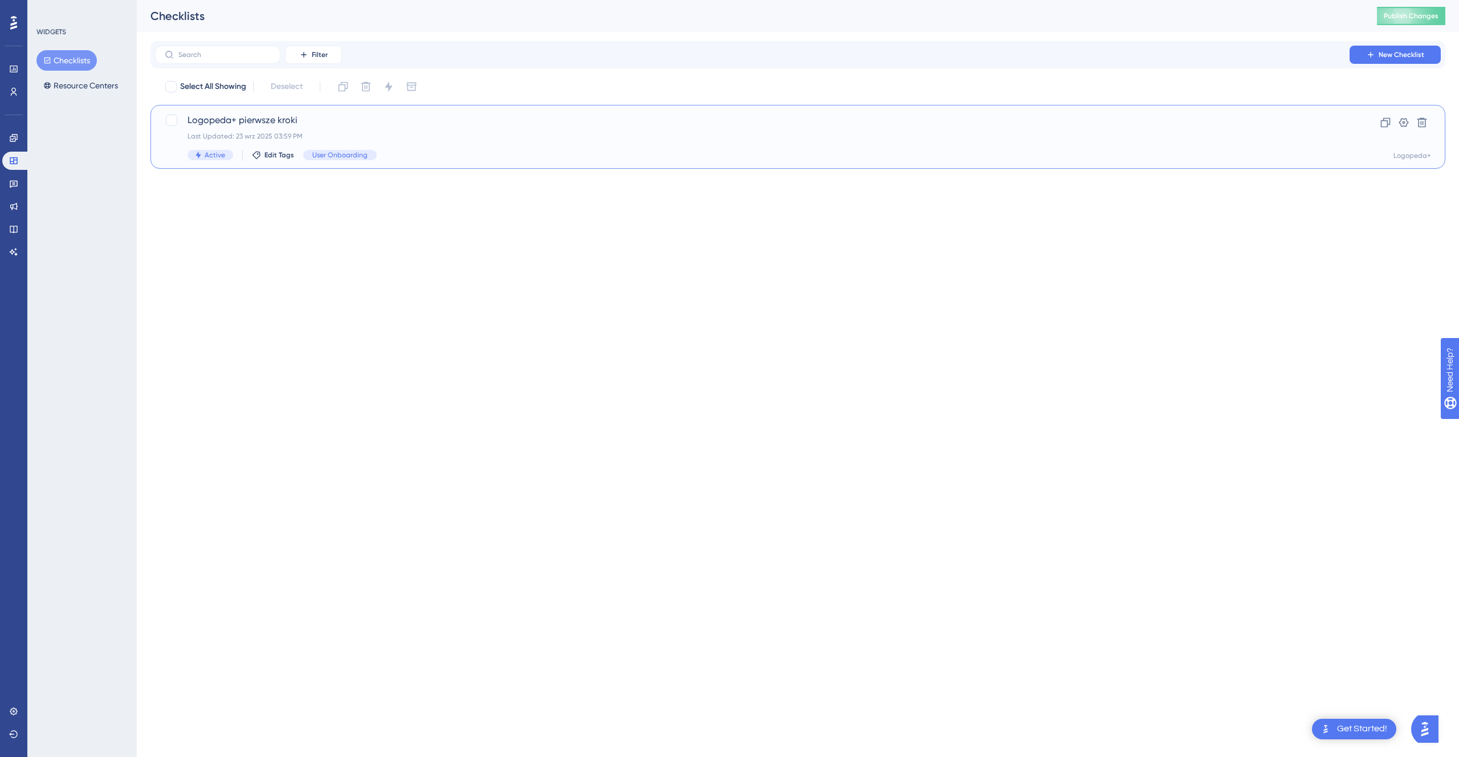
click at [311, 133] on div "Last Updated: 23 wrz 2025 03:59 PM" at bounding box center [751, 136] width 1129 height 9
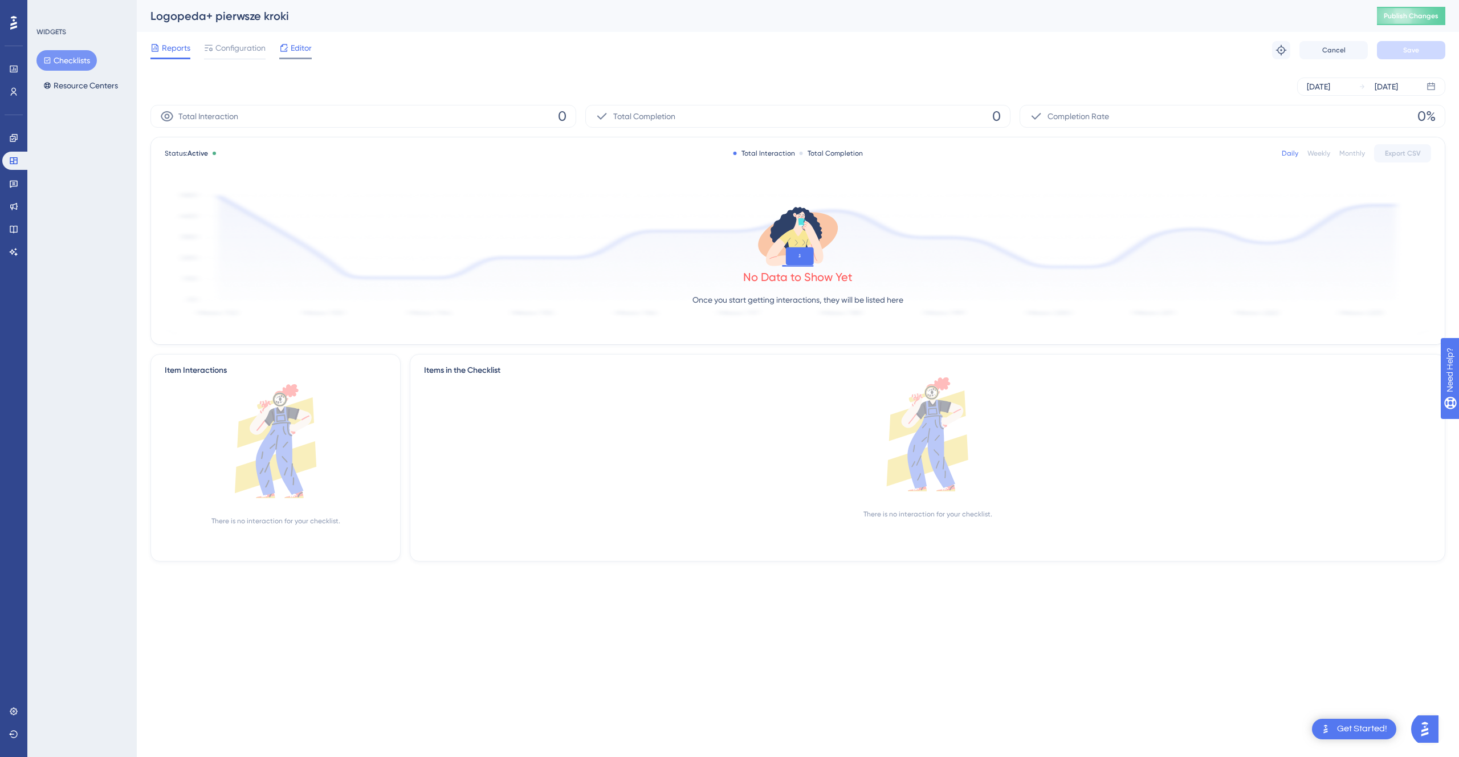
click at [292, 55] on div "Editor" at bounding box center [295, 50] width 32 height 18
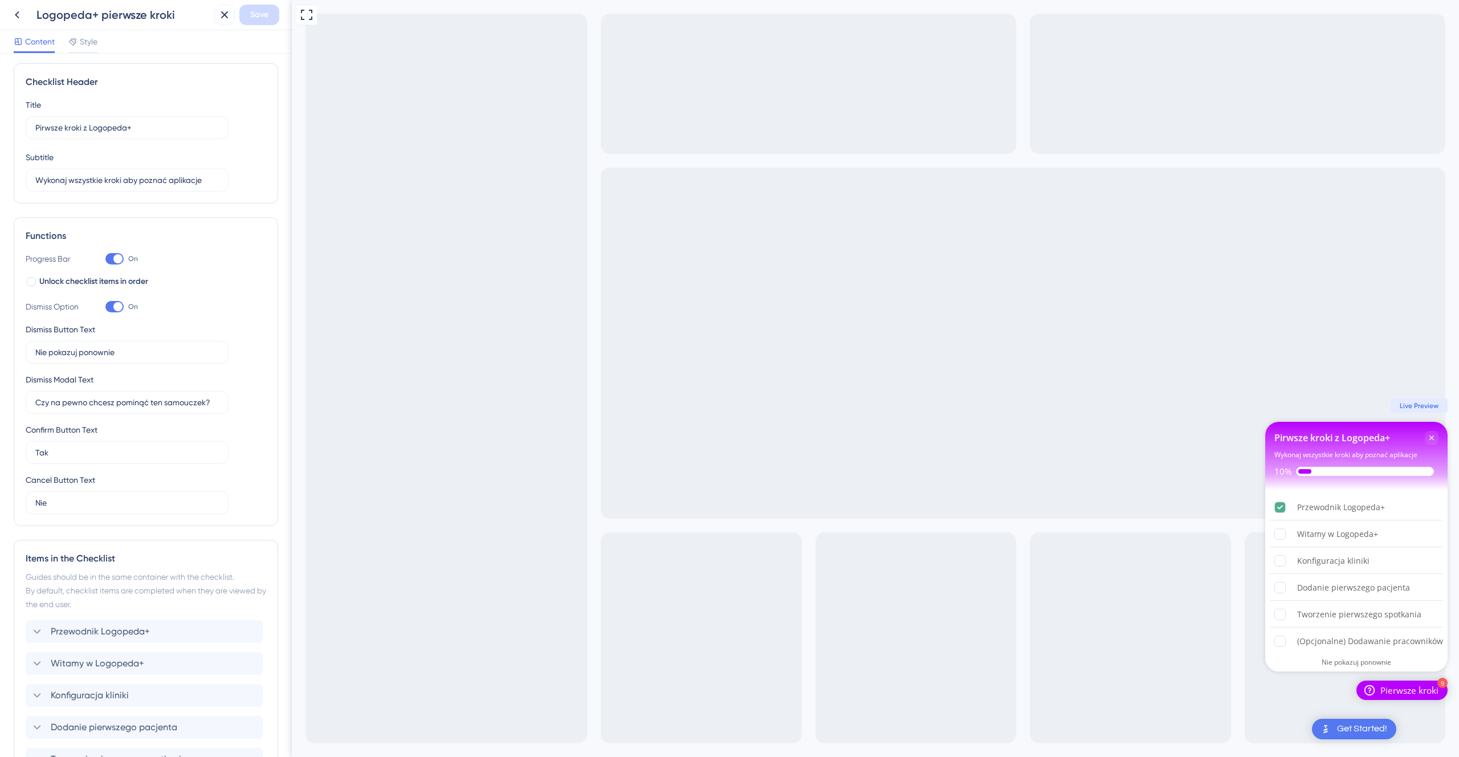
click at [68, 35] on div "Content Style" at bounding box center [56, 44] width 84 height 18
click at [87, 38] on span "Style" at bounding box center [89, 42] width 18 height 14
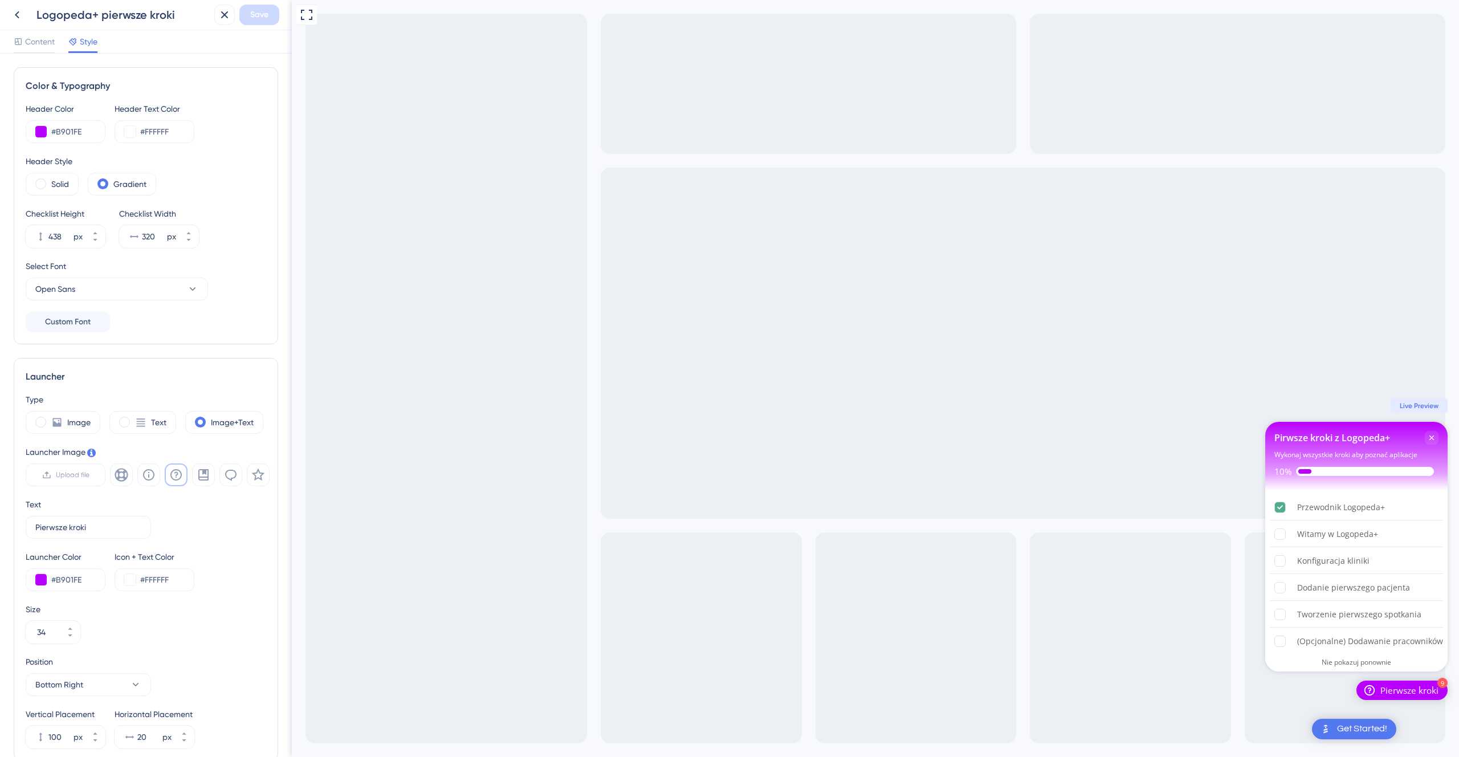
click at [94, 50] on div "Style" at bounding box center [82, 44] width 29 height 18
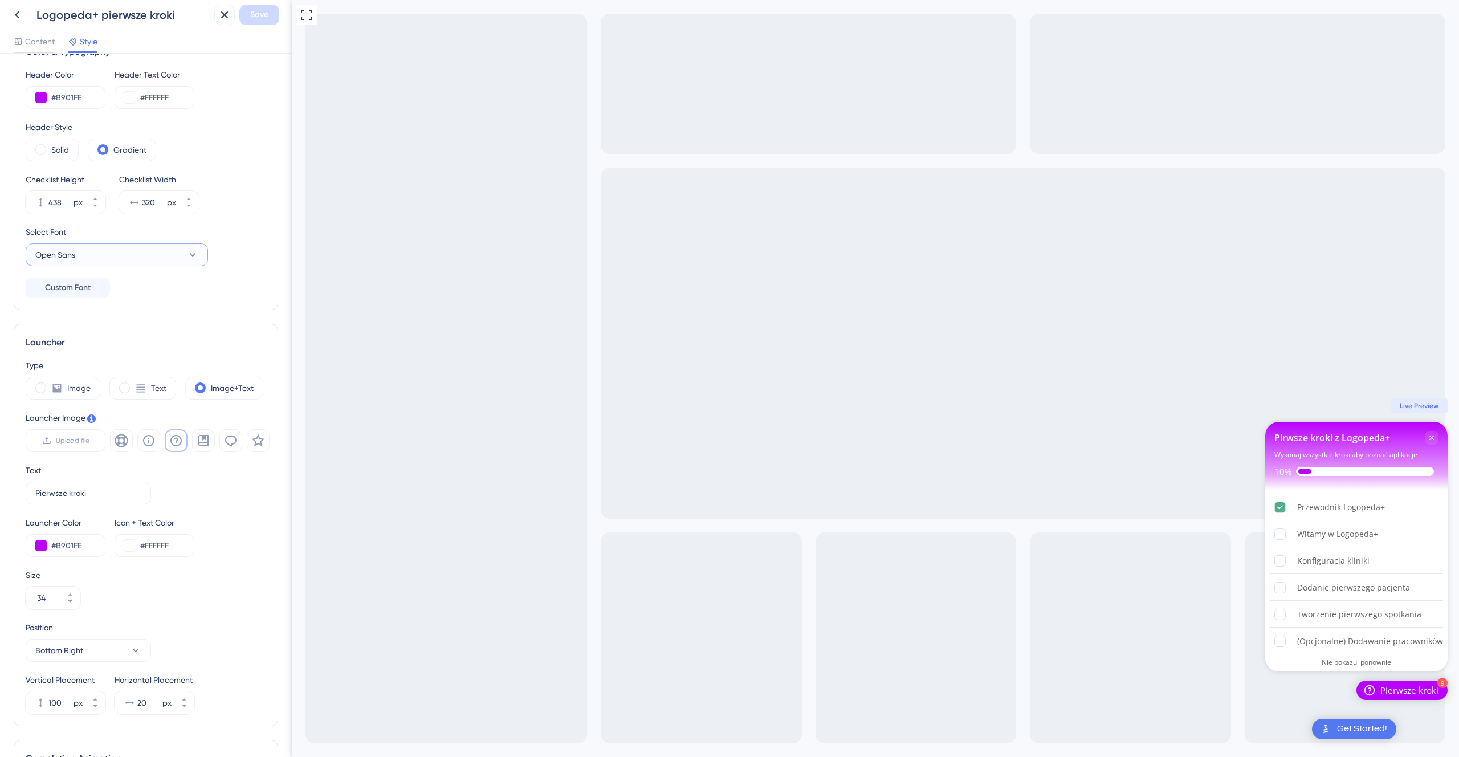
click at [169, 248] on button "Open Sans" at bounding box center [117, 254] width 182 height 23
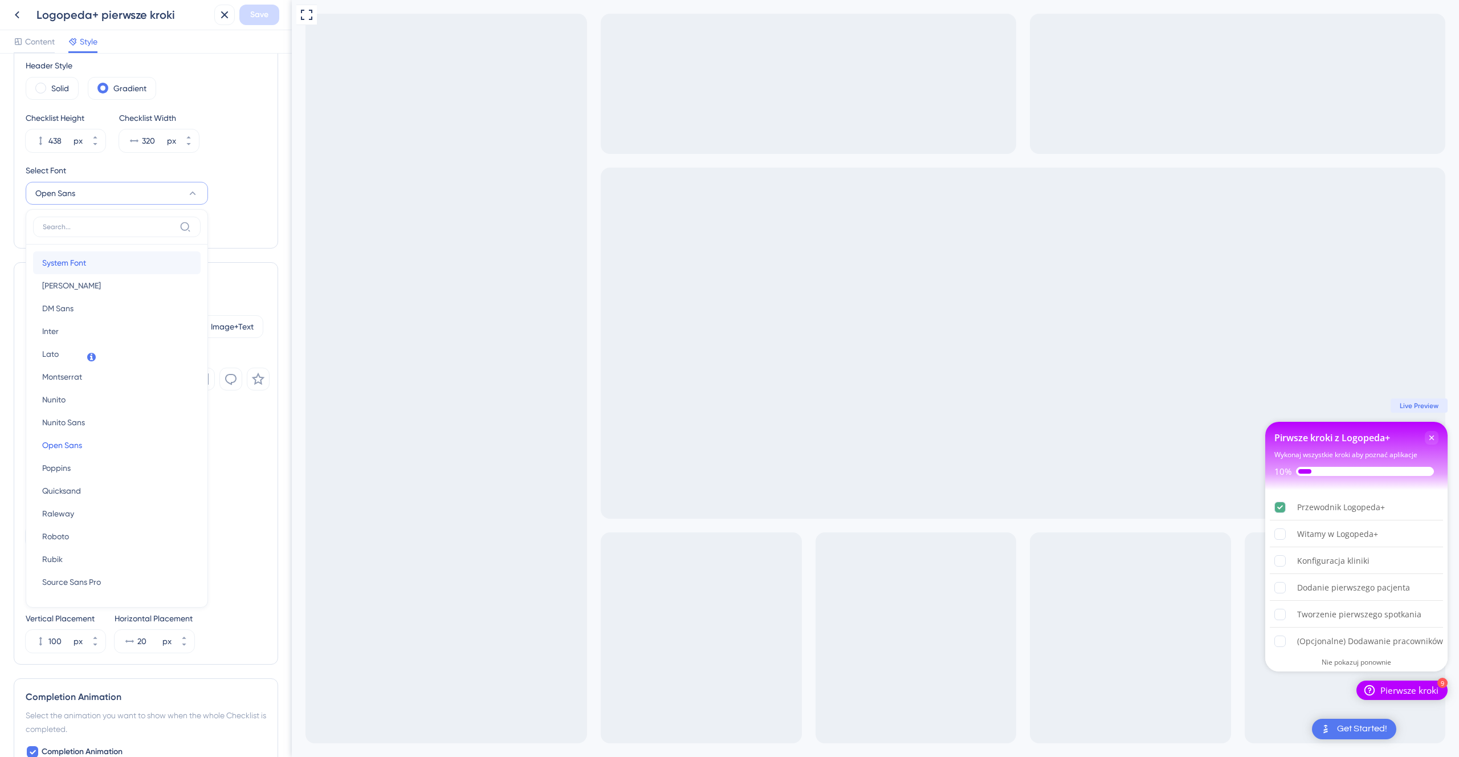
click at [144, 266] on button "System Font System Font" at bounding box center [117, 262] width 168 height 23
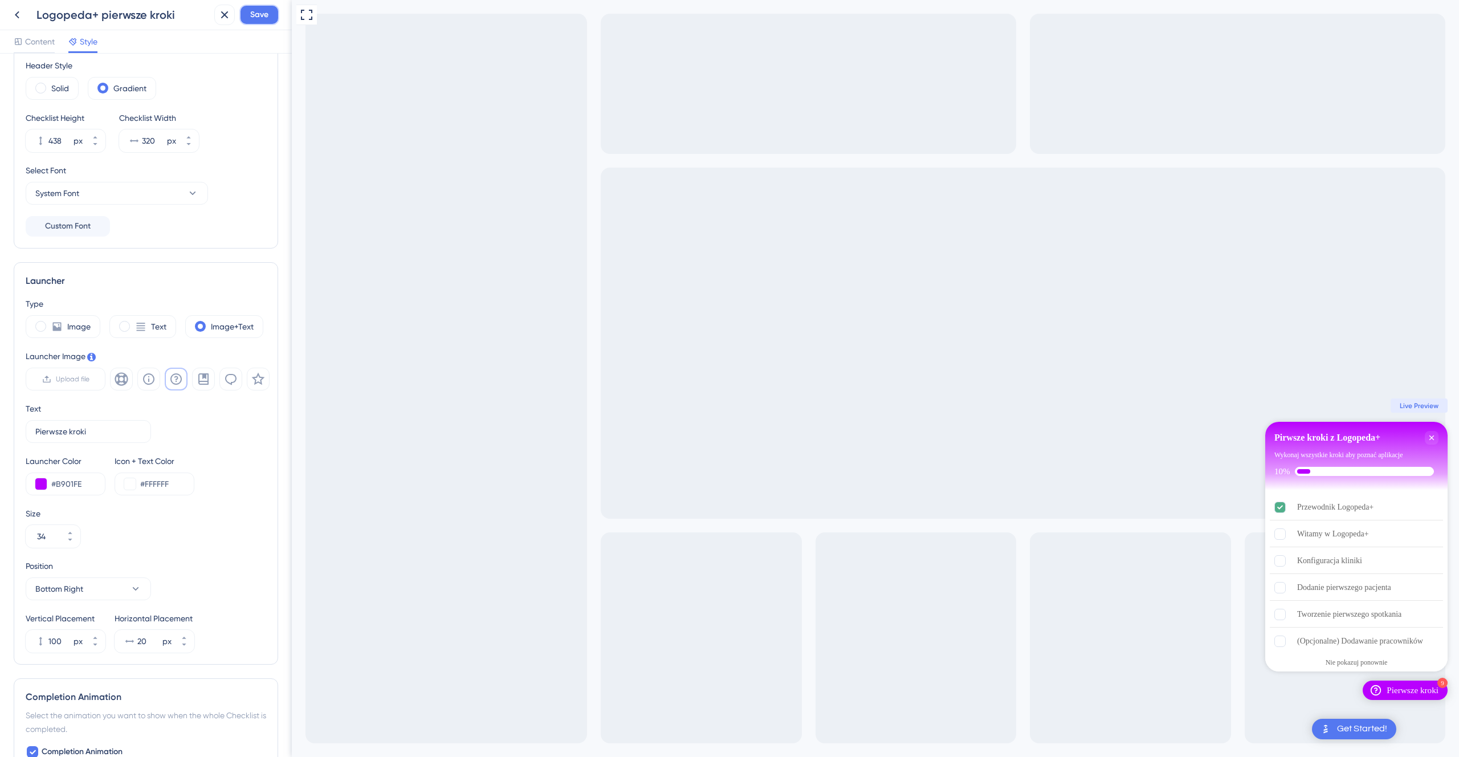
click at [256, 8] on span "Save" at bounding box center [259, 15] width 18 height 14
click at [219, 23] on icon at bounding box center [216, 21] width 6 height 6
click at [73, 442] on button "34" at bounding box center [70, 530] width 21 height 11
click at [73, 442] on button "35" at bounding box center [70, 530] width 21 height 11
click at [73, 442] on button "36" at bounding box center [70, 530] width 21 height 11
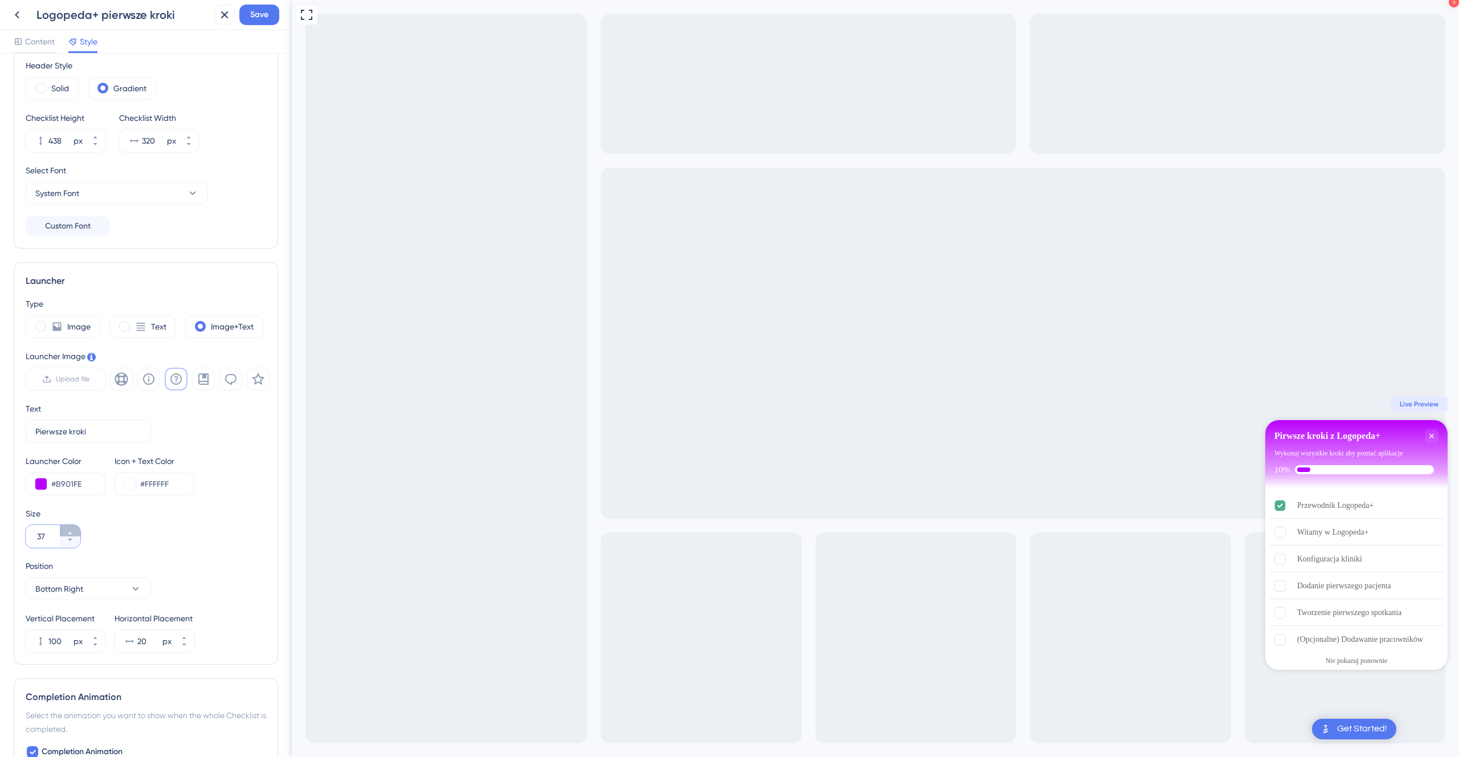
click at [73, 442] on button "37" at bounding box center [70, 530] width 21 height 11
click at [73, 442] on button "38" at bounding box center [70, 530] width 21 height 11
click at [72, 442] on icon at bounding box center [70, 533] width 4 height 2
type input "40"
click at [93, 137] on icon at bounding box center [95, 137] width 4 height 2
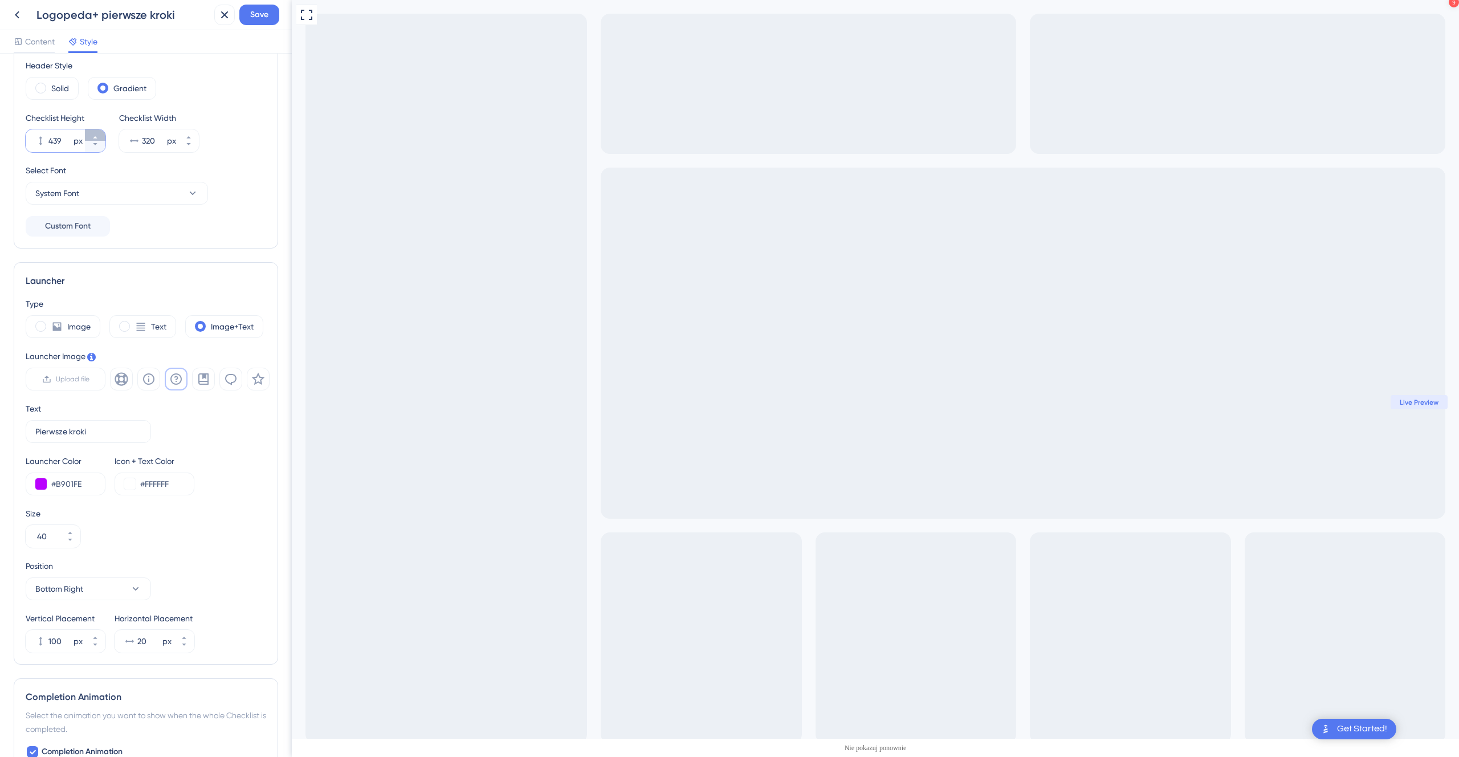
click at [93, 137] on icon at bounding box center [95, 137] width 4 height 2
click at [99, 147] on button "442 px" at bounding box center [95, 146] width 21 height 11
type input "441"
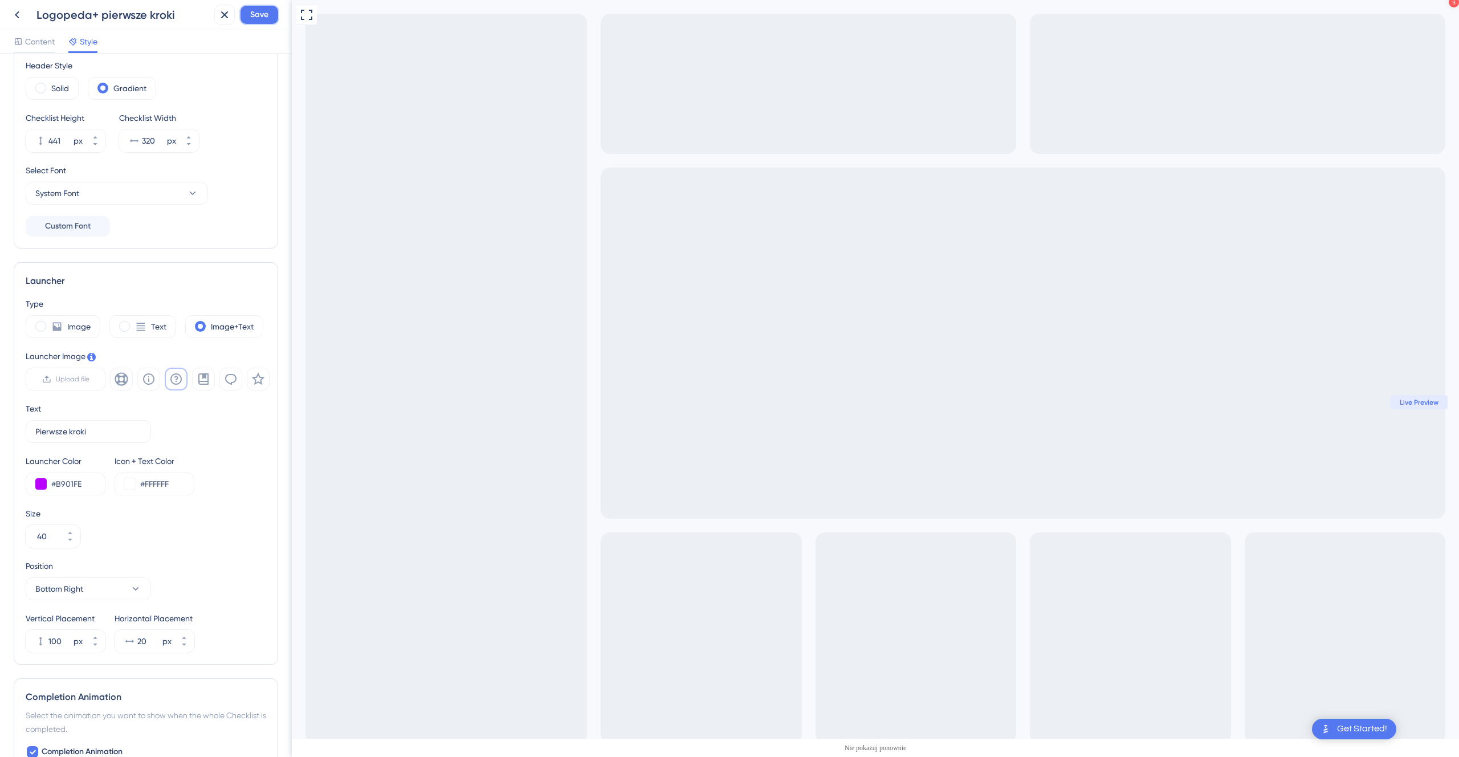
click at [252, 12] on span "Save" at bounding box center [259, 15] width 18 height 14
click at [23, 18] on icon at bounding box center [28, 20] width 11 height 11
click at [222, 25] on button at bounding box center [216, 21] width 18 height 18
click at [21, 19] on icon at bounding box center [17, 15] width 14 height 14
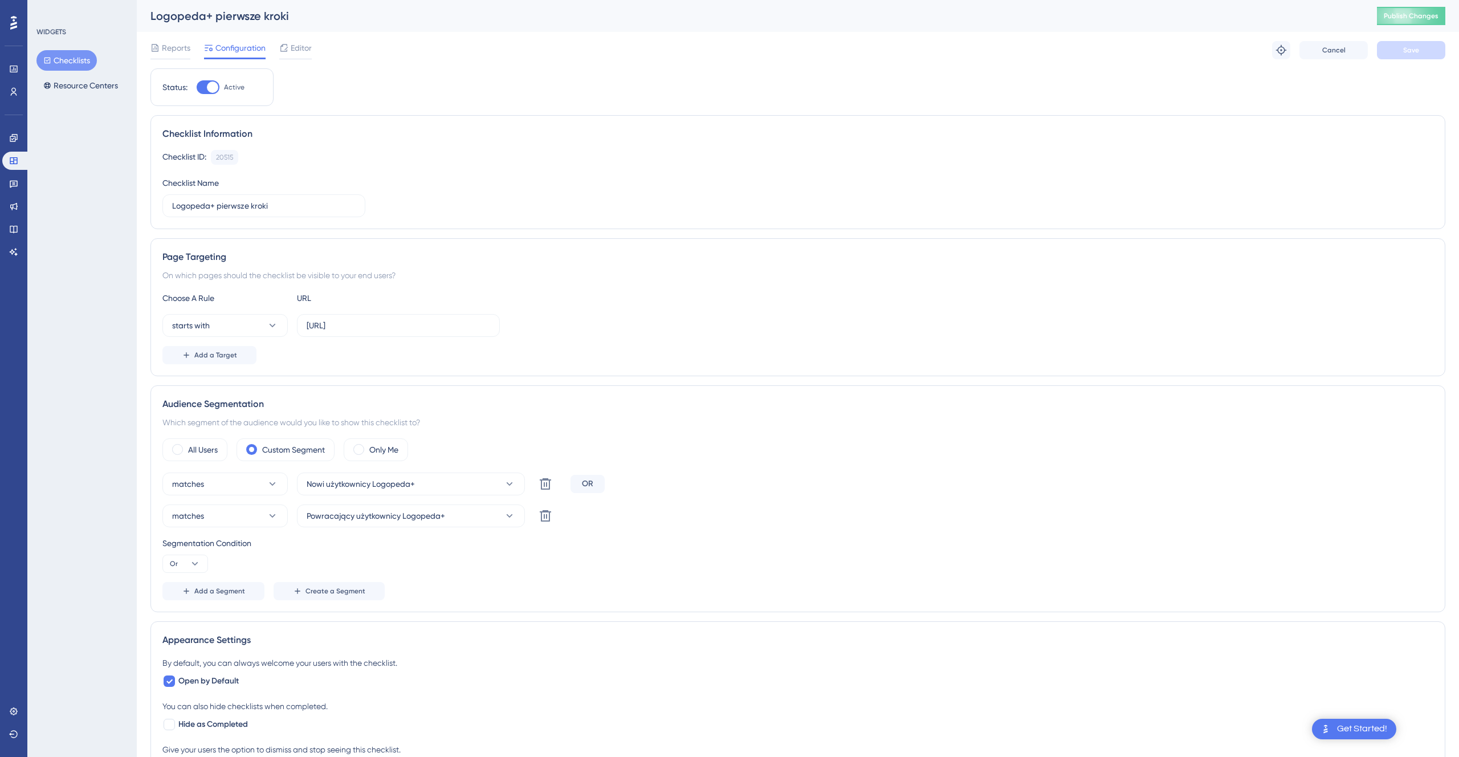
click at [21, 19] on div at bounding box center [14, 23] width 18 height 18
